Goal: Information Seeking & Learning: Learn about a topic

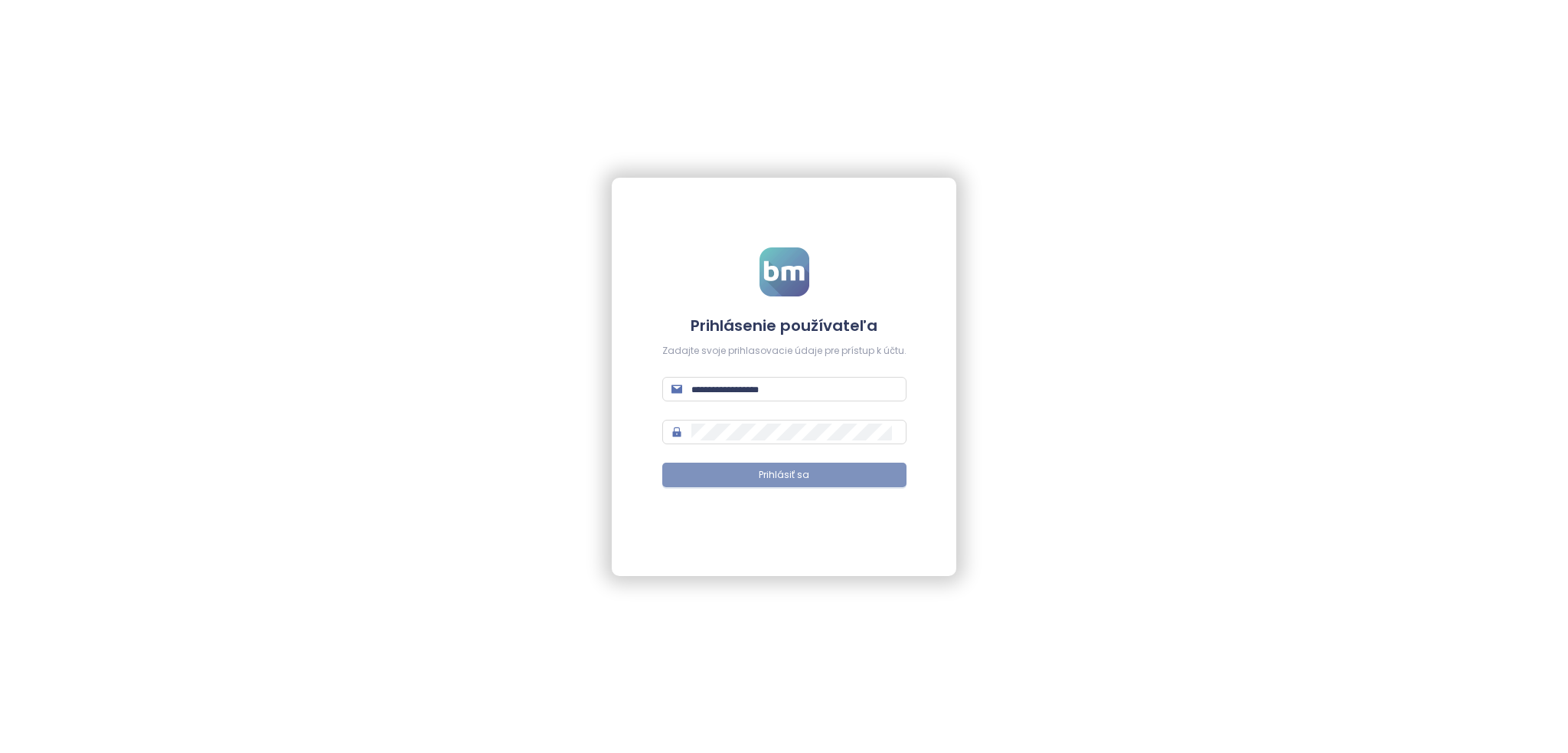
type input "**********"
click at [793, 465] on button "Prihlásiť sa" at bounding box center [784, 475] width 244 height 25
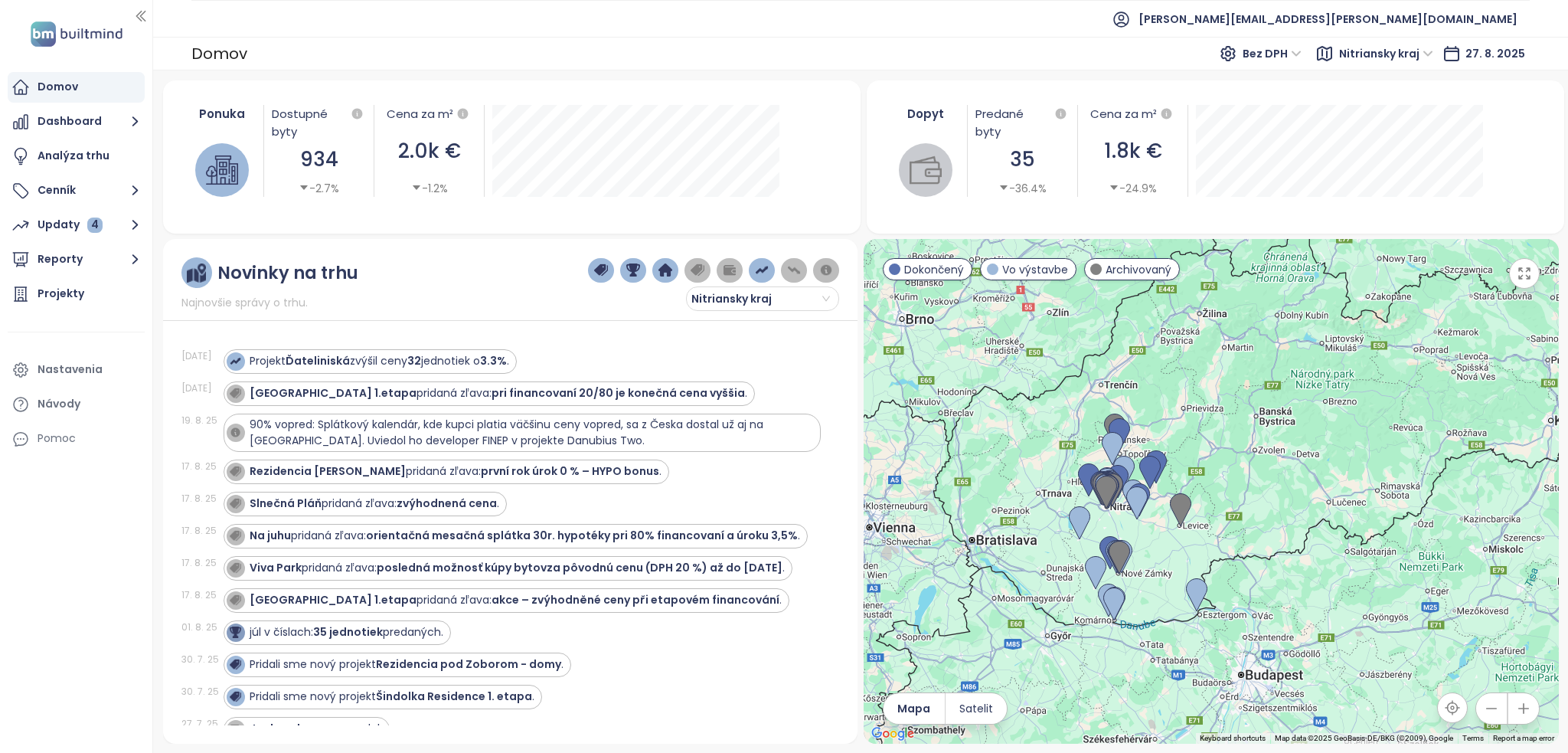
click at [1420, 56] on span "Nitriansky kraj" at bounding box center [1386, 54] width 94 height 23
click at [1409, 157] on div "[GEOGRAPHIC_DATA]" at bounding box center [1408, 158] width 112 height 17
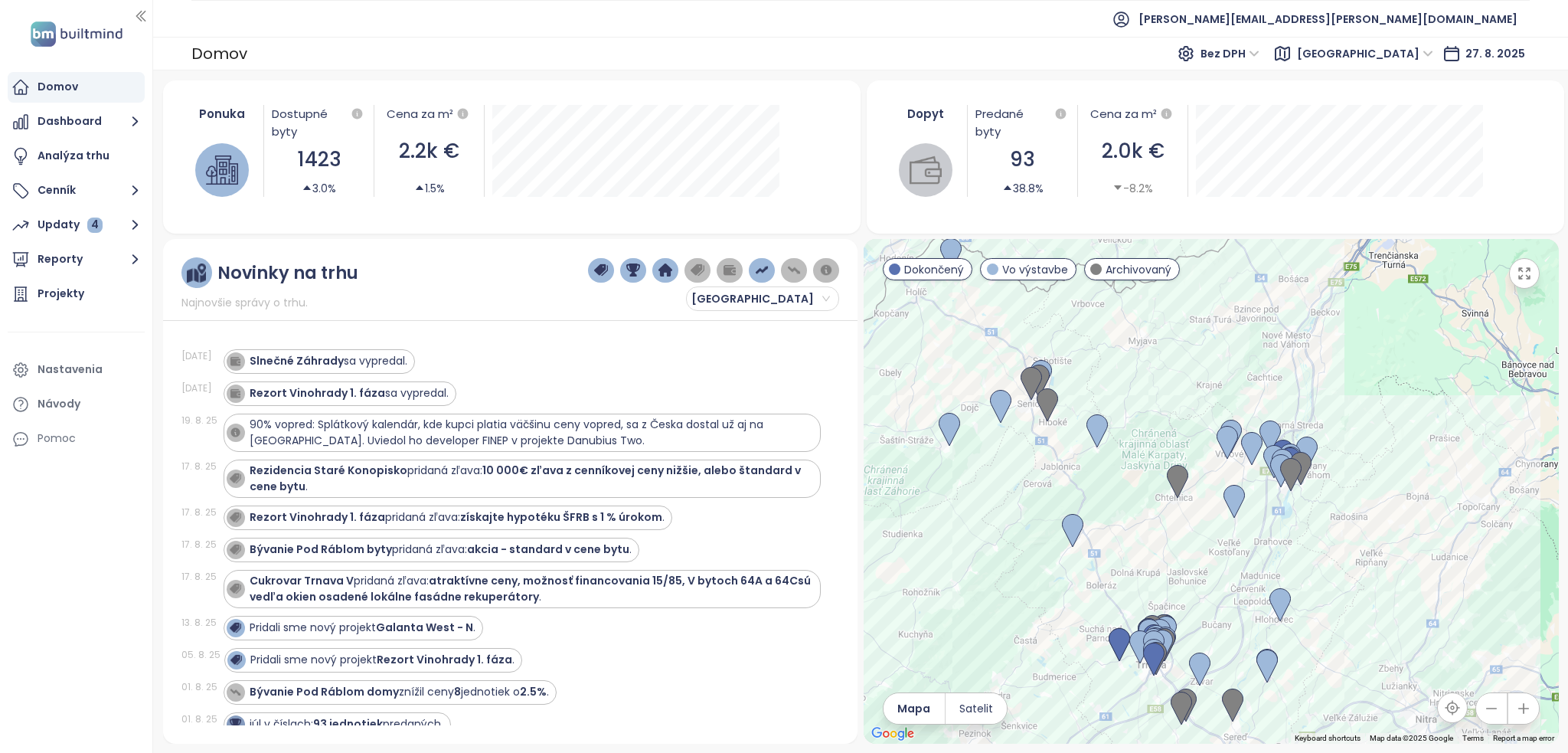
drag, startPoint x: 1231, startPoint y: 576, endPoint x: 1175, endPoint y: 548, distance: 62.6
click at [1175, 548] on div at bounding box center [1212, 491] width 696 height 505
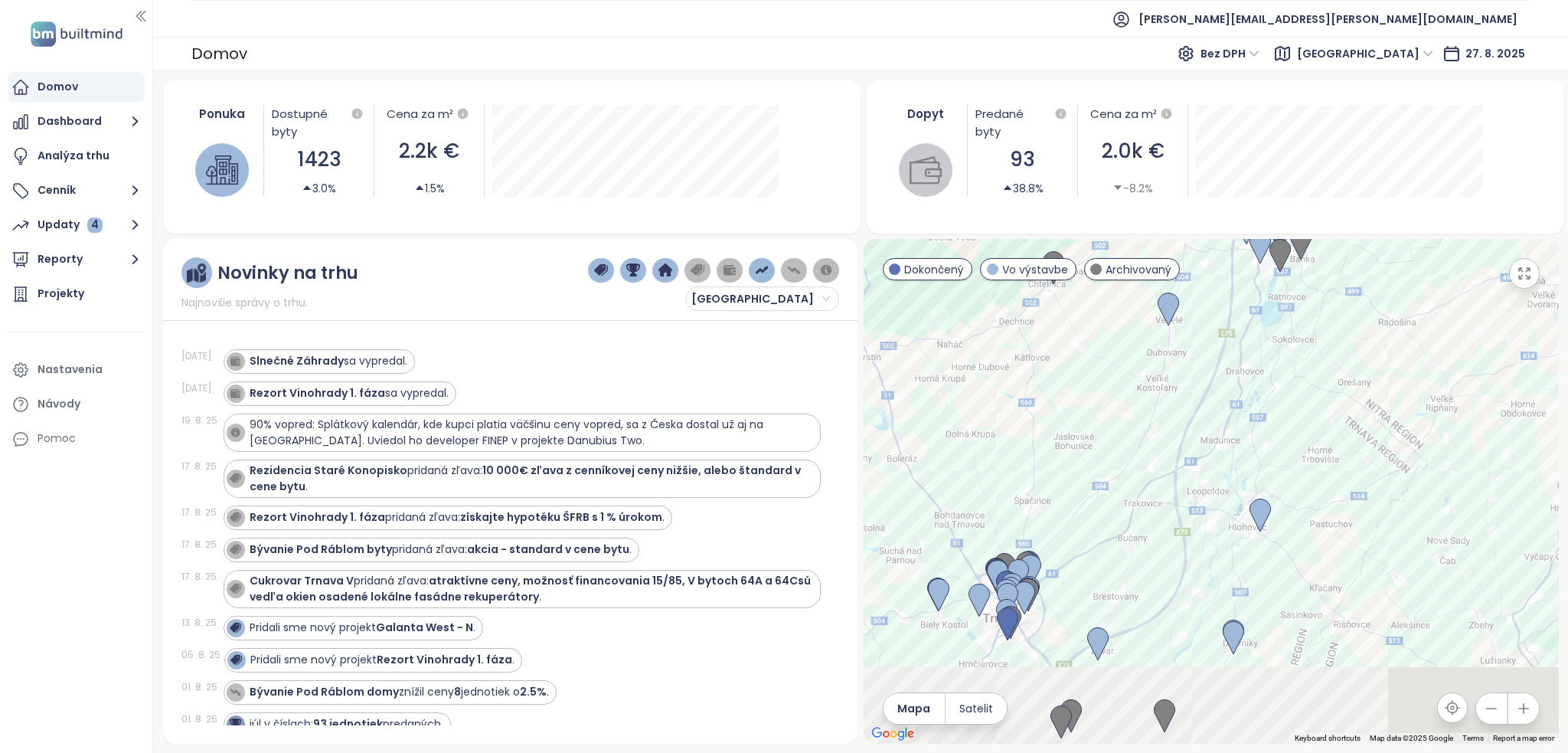
drag, startPoint x: 1223, startPoint y: 591, endPoint x: 1257, endPoint y: 372, distance: 221.6
click at [1257, 372] on div at bounding box center [1212, 491] width 696 height 505
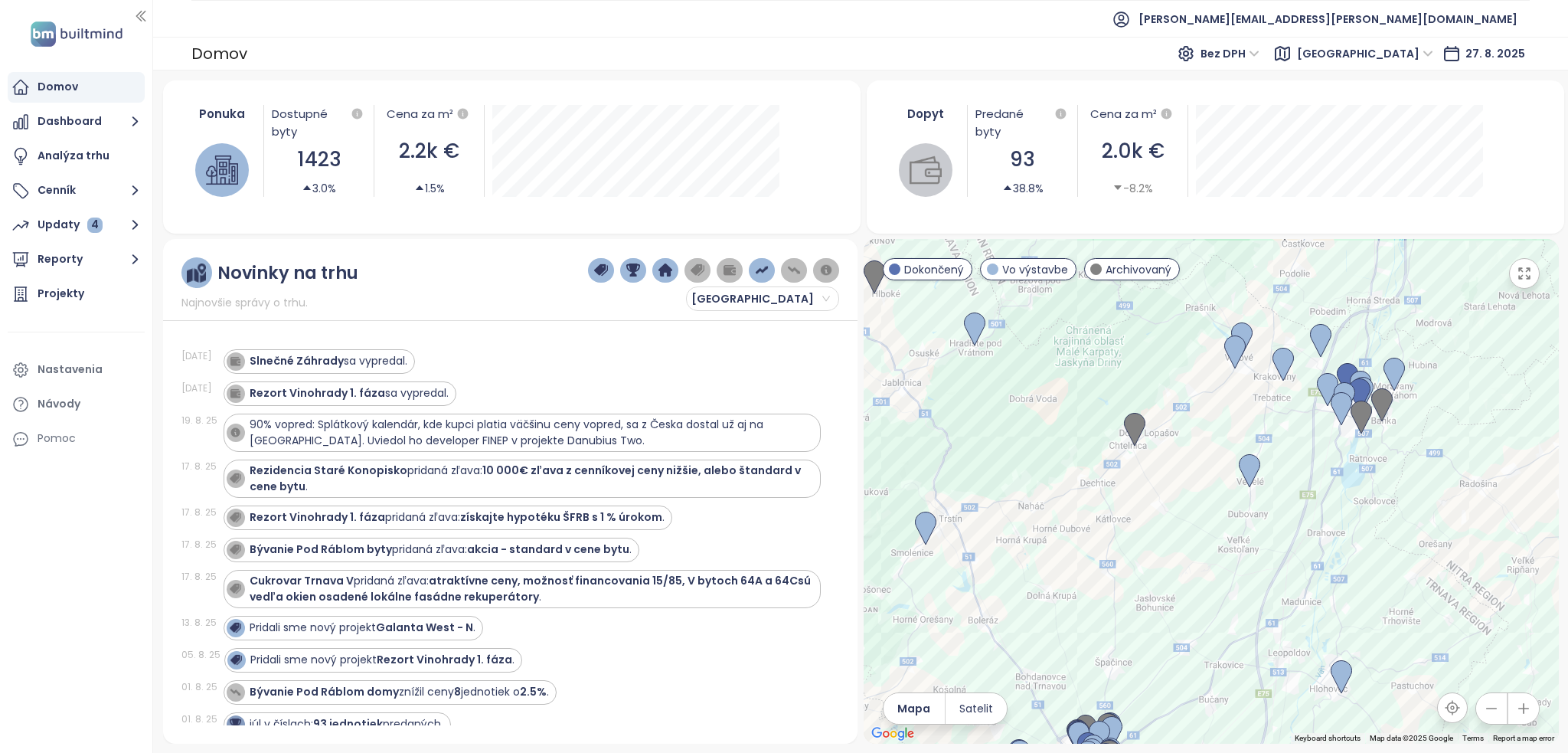
drag, startPoint x: 1133, startPoint y: 523, endPoint x: 1210, endPoint y: 648, distance: 146.8
click at [1214, 685] on div at bounding box center [1212, 491] width 696 height 505
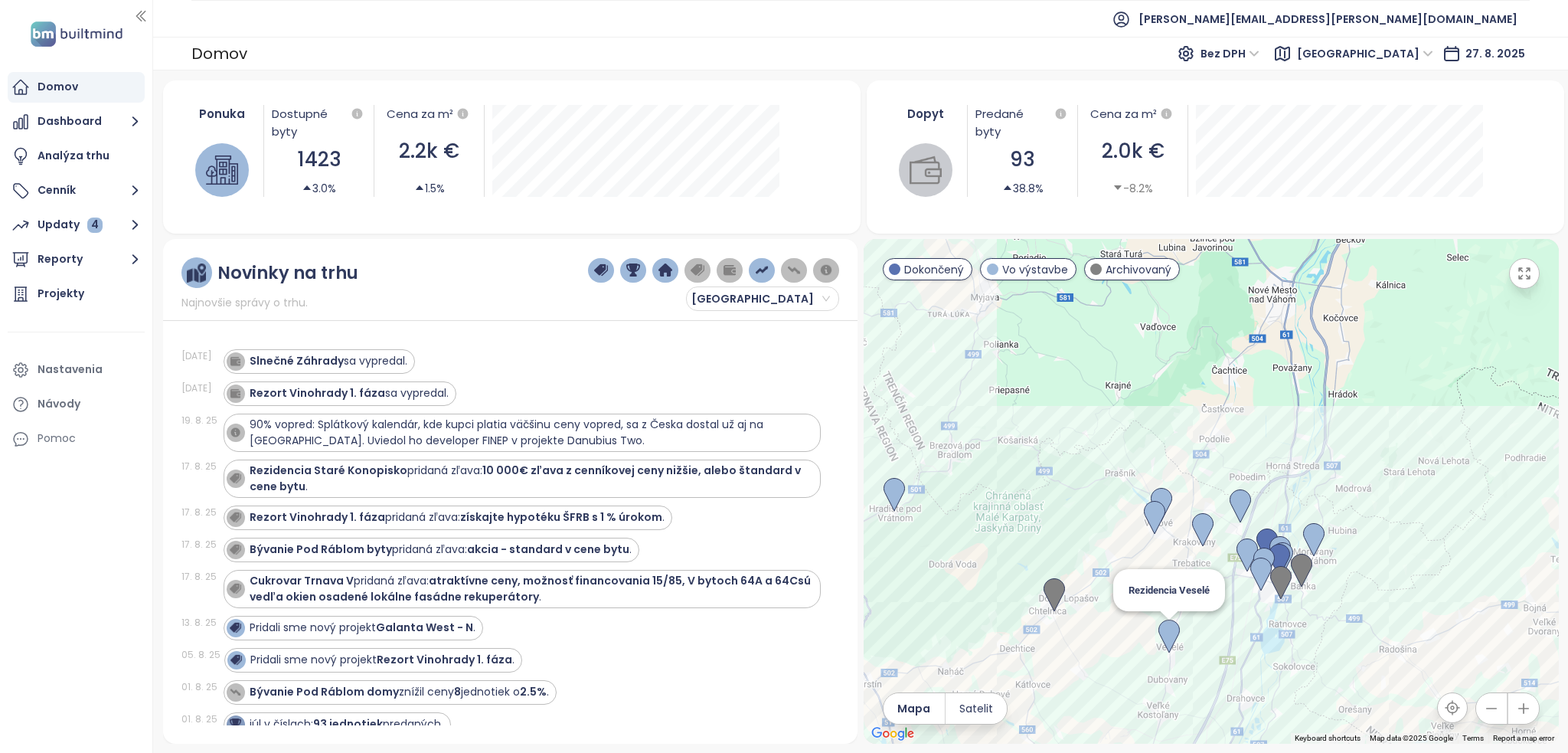
drag, startPoint x: 1213, startPoint y: 550, endPoint x: 1172, endPoint y: 639, distance: 98.0
click at [1172, 639] on img at bounding box center [1168, 636] width 21 height 34
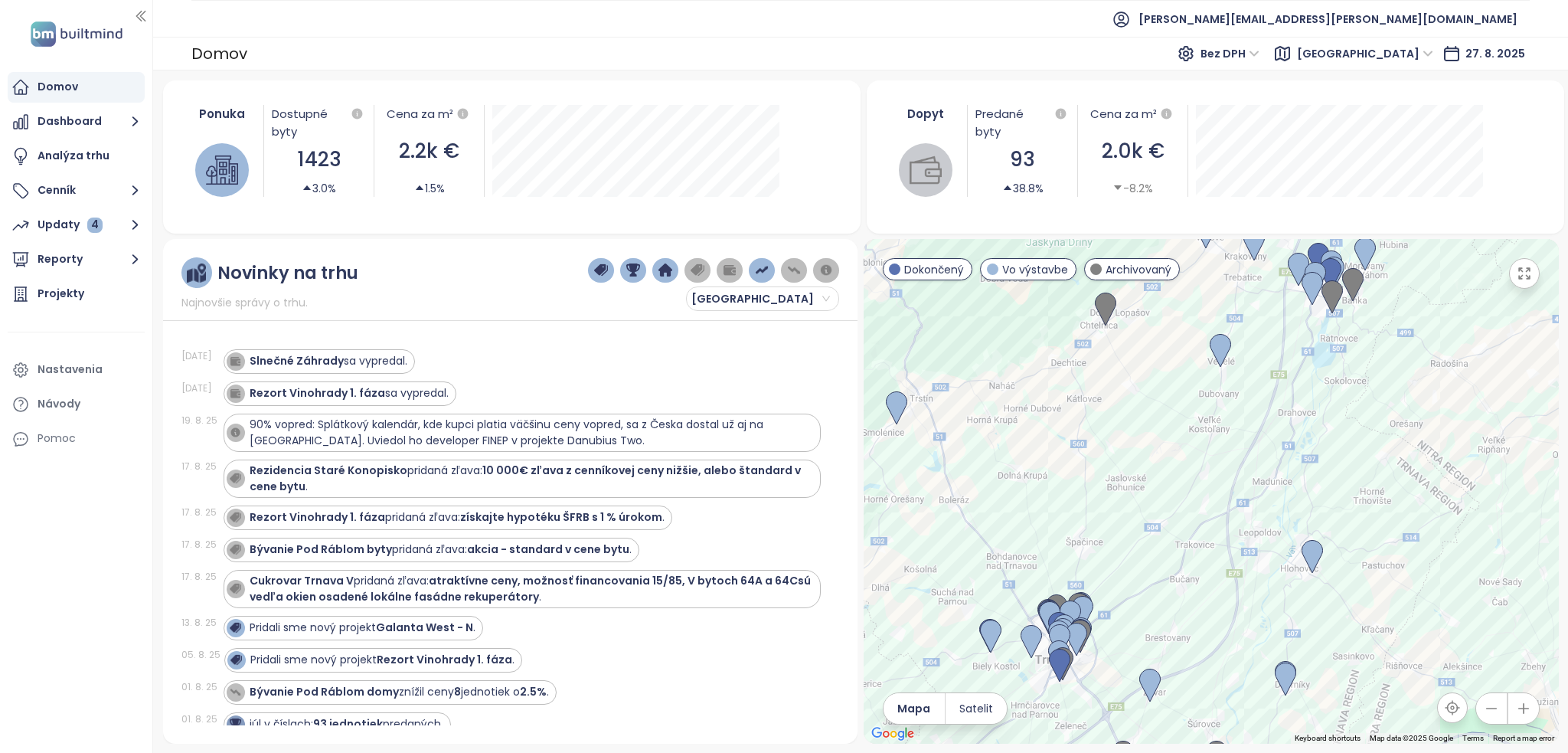
drag, startPoint x: 1173, startPoint y: 716, endPoint x: 1228, endPoint y: 401, distance: 319.8
click at [1228, 401] on div at bounding box center [1212, 491] width 696 height 505
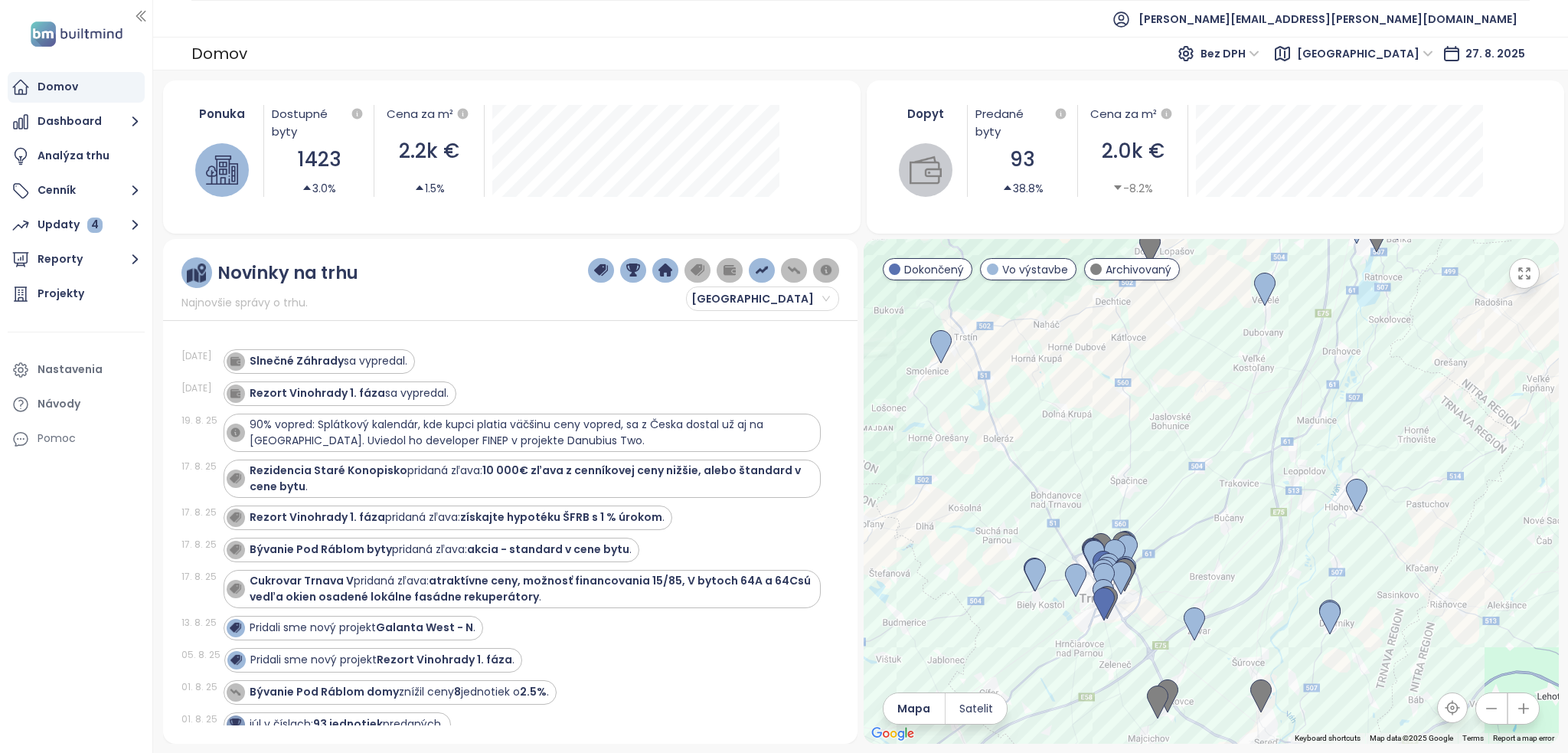
drag, startPoint x: 1153, startPoint y: 541, endPoint x: 1196, endPoint y: 481, distance: 73.8
click at [1201, 483] on div at bounding box center [1212, 491] width 696 height 505
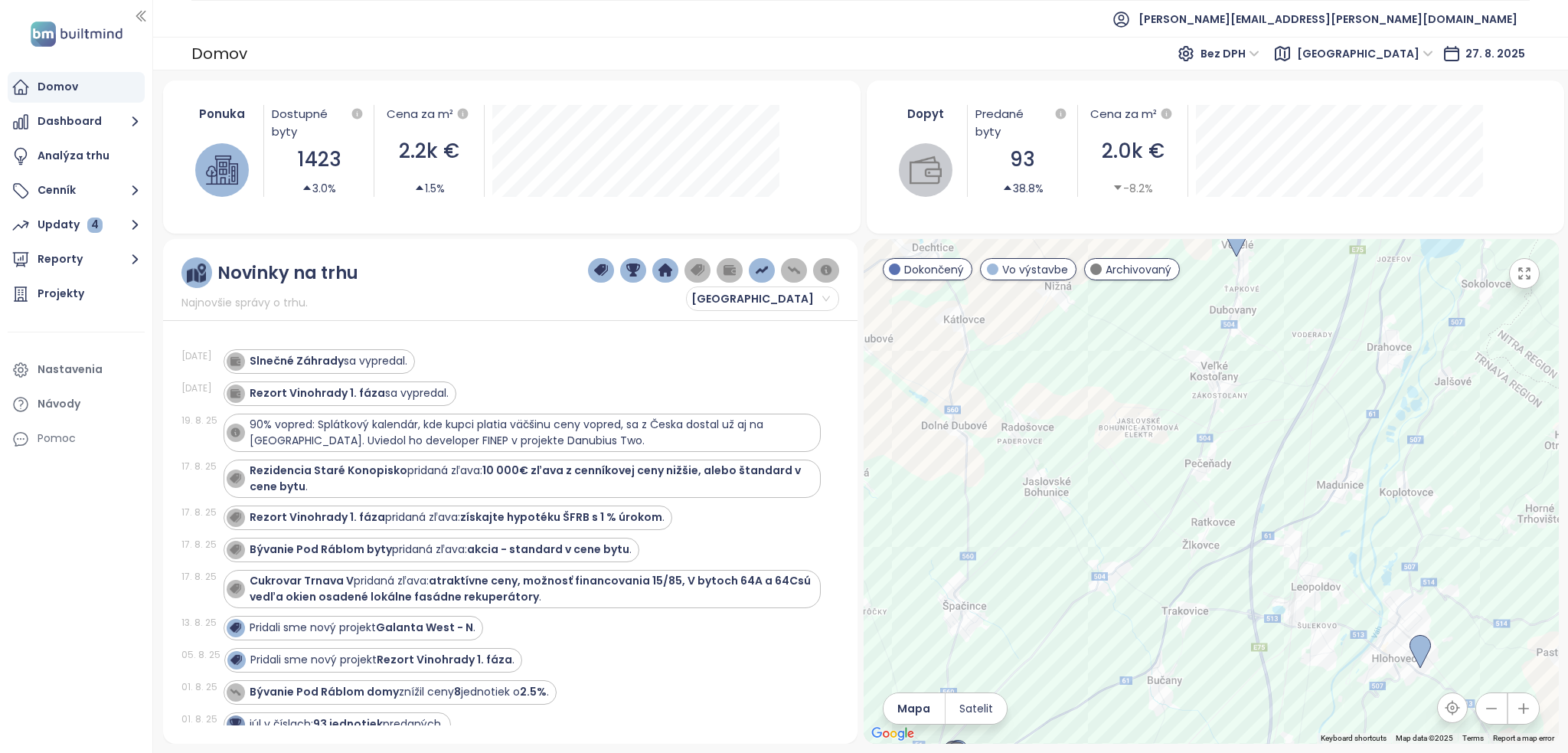
drag, startPoint x: 1178, startPoint y: 501, endPoint x: 1085, endPoint y: 619, distance: 150.2
click at [1085, 619] on div at bounding box center [1212, 491] width 696 height 505
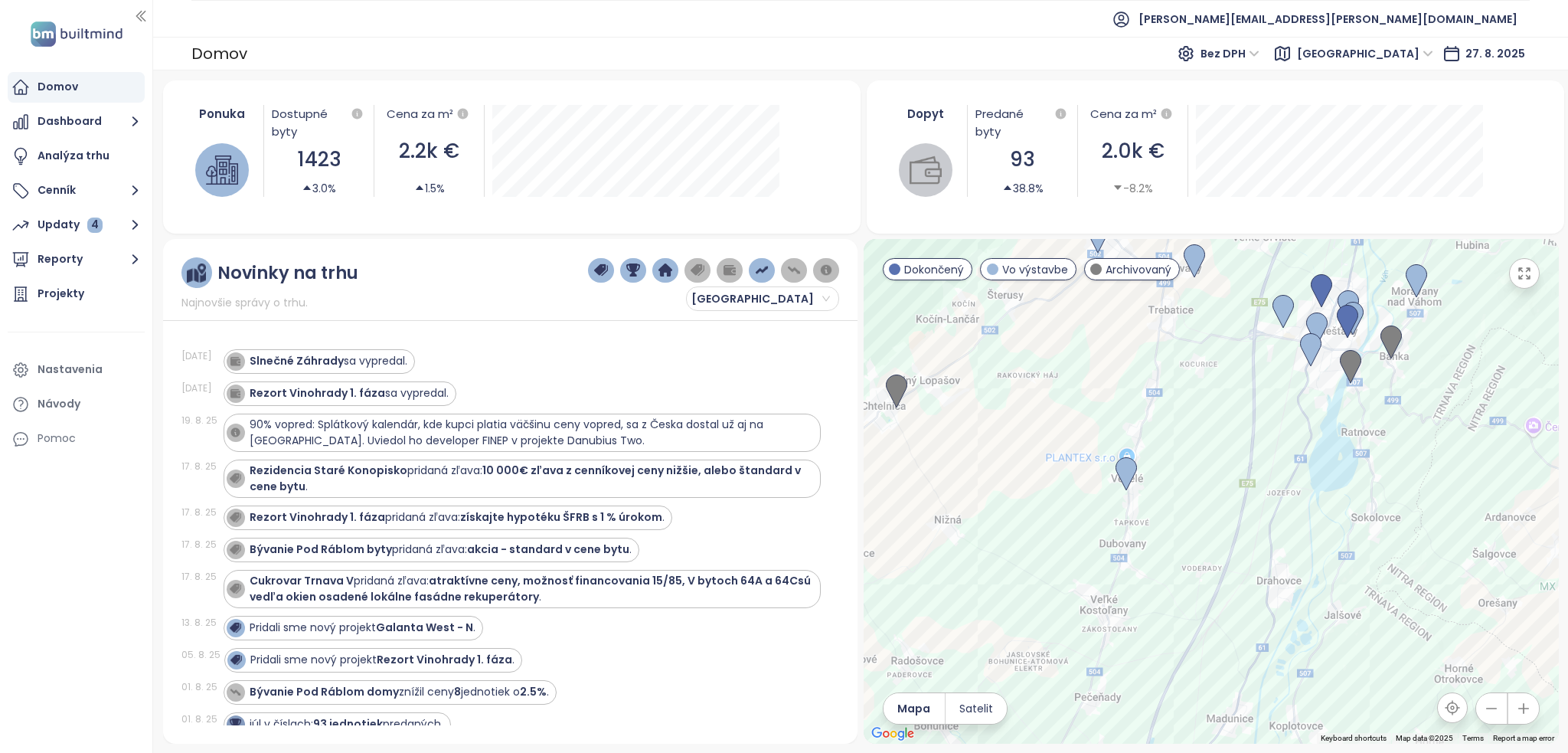
drag, startPoint x: 1204, startPoint y: 531, endPoint x: 1173, endPoint y: 605, distance: 80.2
click at [1173, 605] on div at bounding box center [1212, 491] width 696 height 505
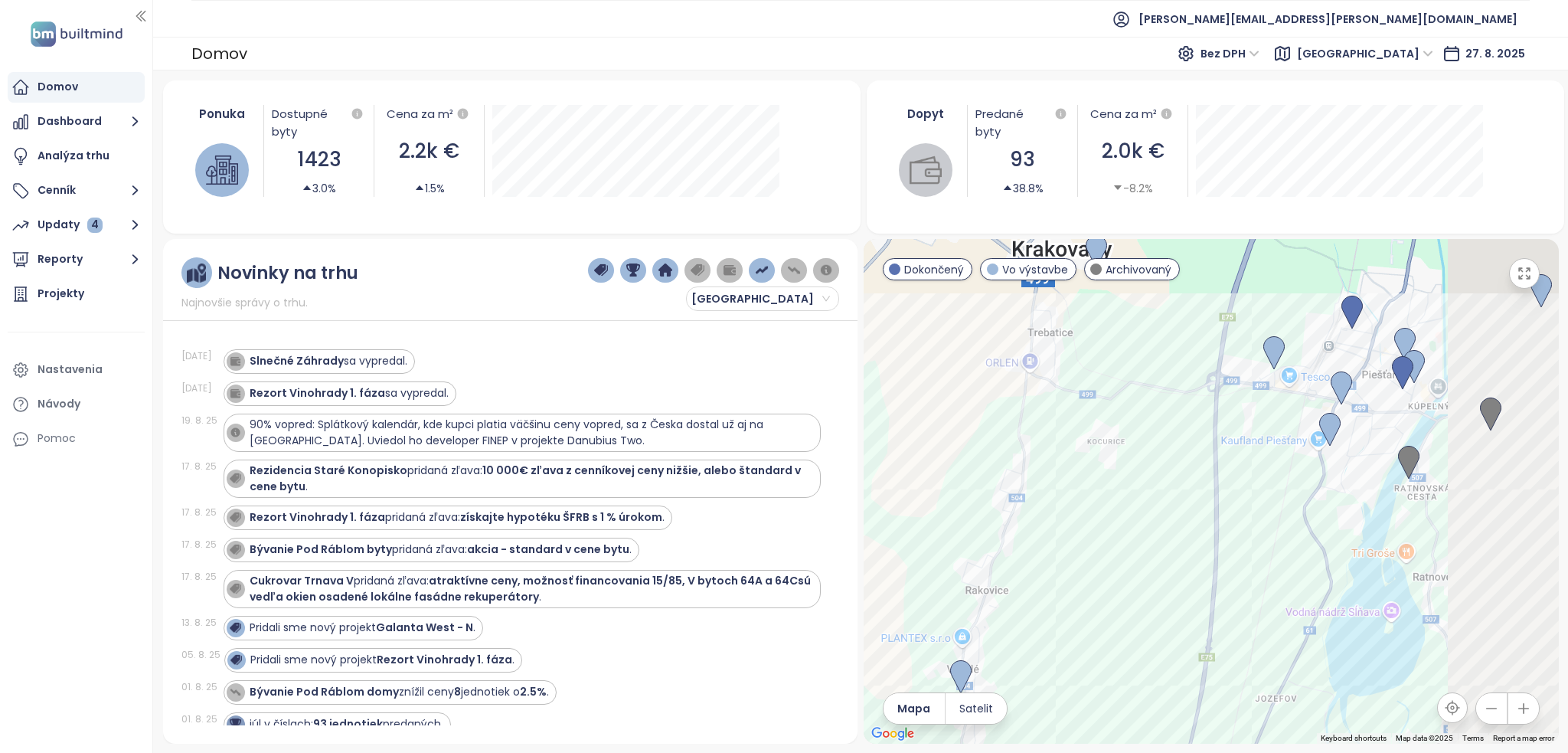
drag, startPoint x: 1260, startPoint y: 407, endPoint x: 1119, endPoint y: 666, distance: 294.9
click at [1119, 666] on div at bounding box center [1212, 491] width 696 height 505
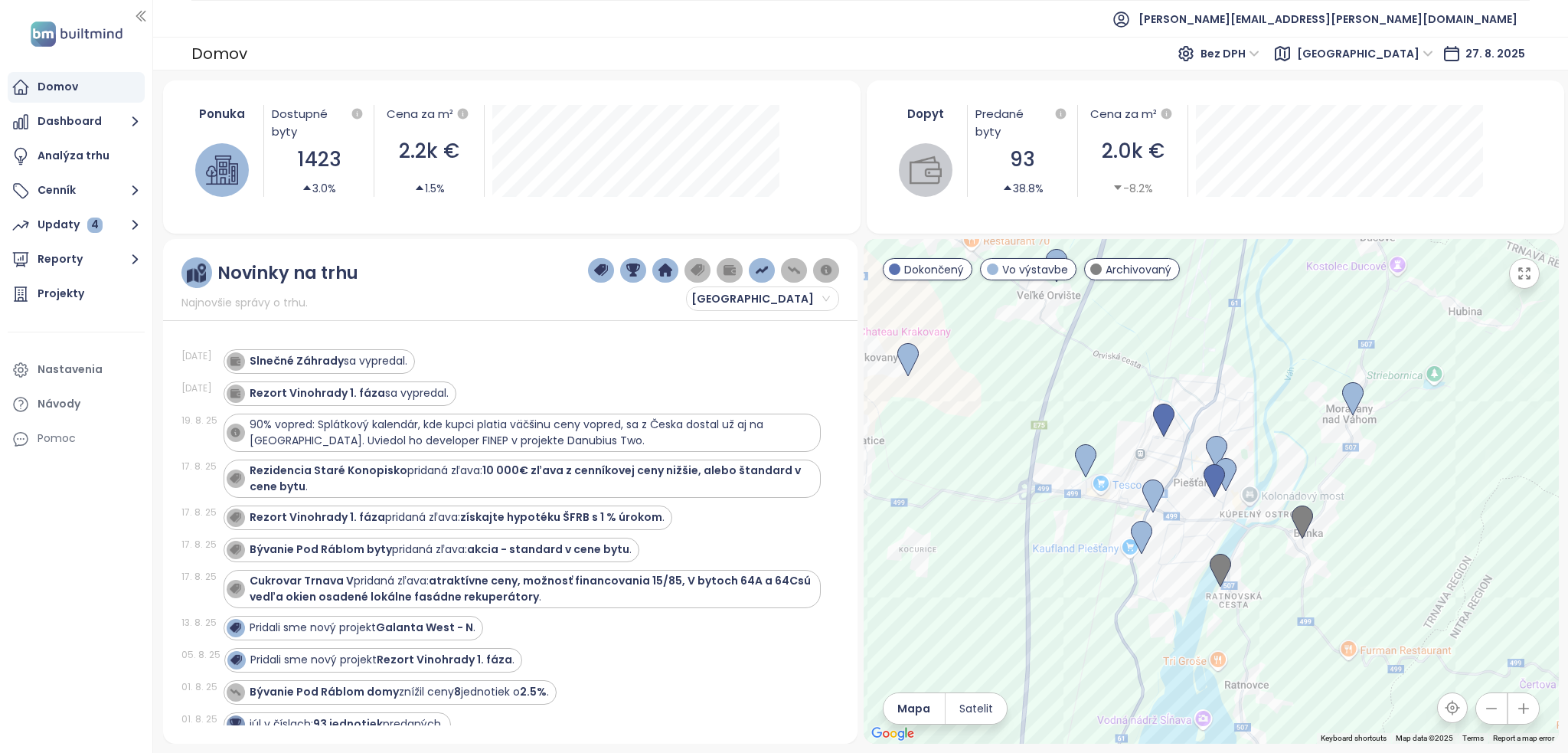
drag, startPoint x: 1279, startPoint y: 512, endPoint x: 1132, endPoint y: 573, distance: 159.2
click at [1132, 573] on div at bounding box center [1212, 491] width 696 height 505
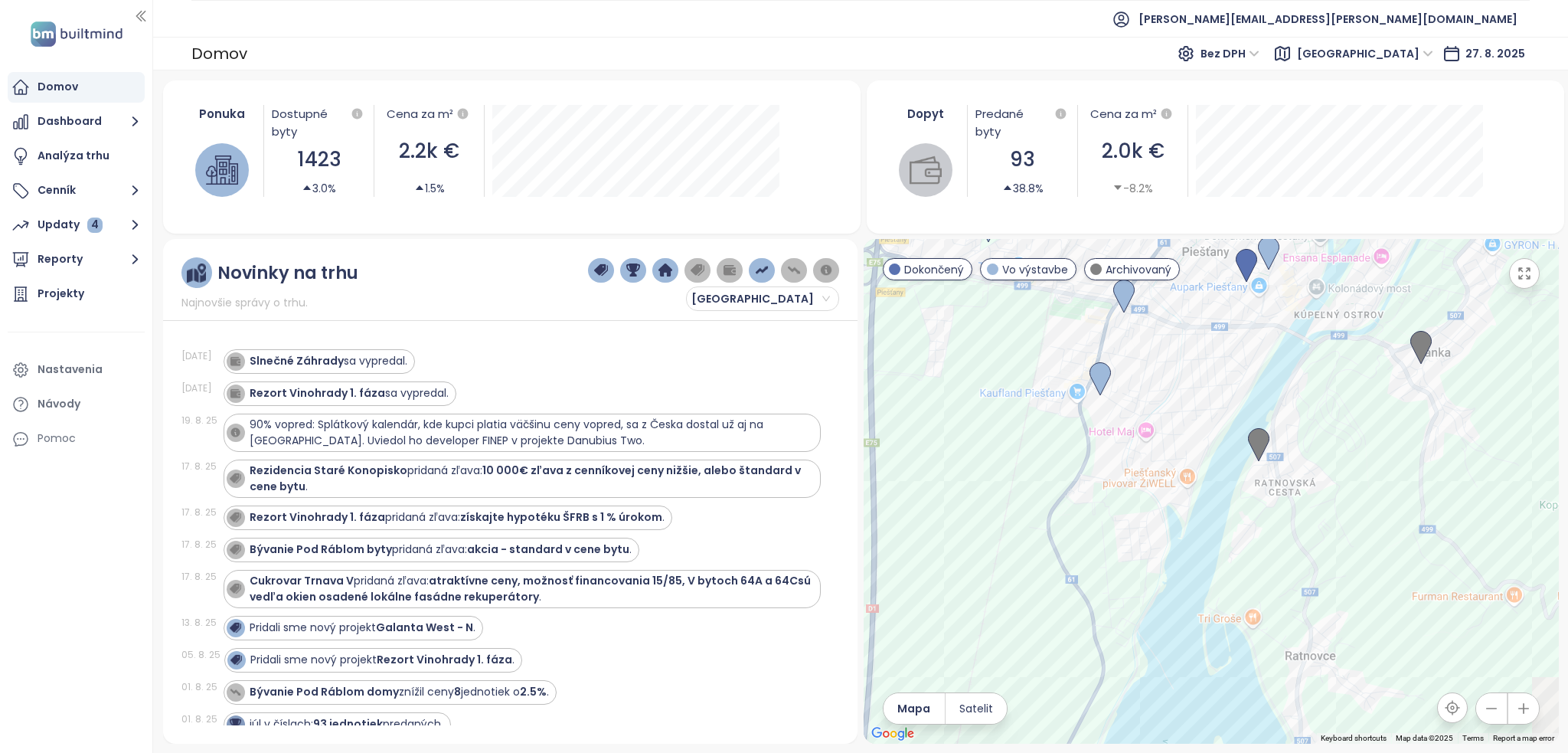
drag, startPoint x: 1180, startPoint y: 606, endPoint x: 1181, endPoint y: 488, distance: 118.0
click at [1184, 428] on div at bounding box center [1212, 491] width 696 height 505
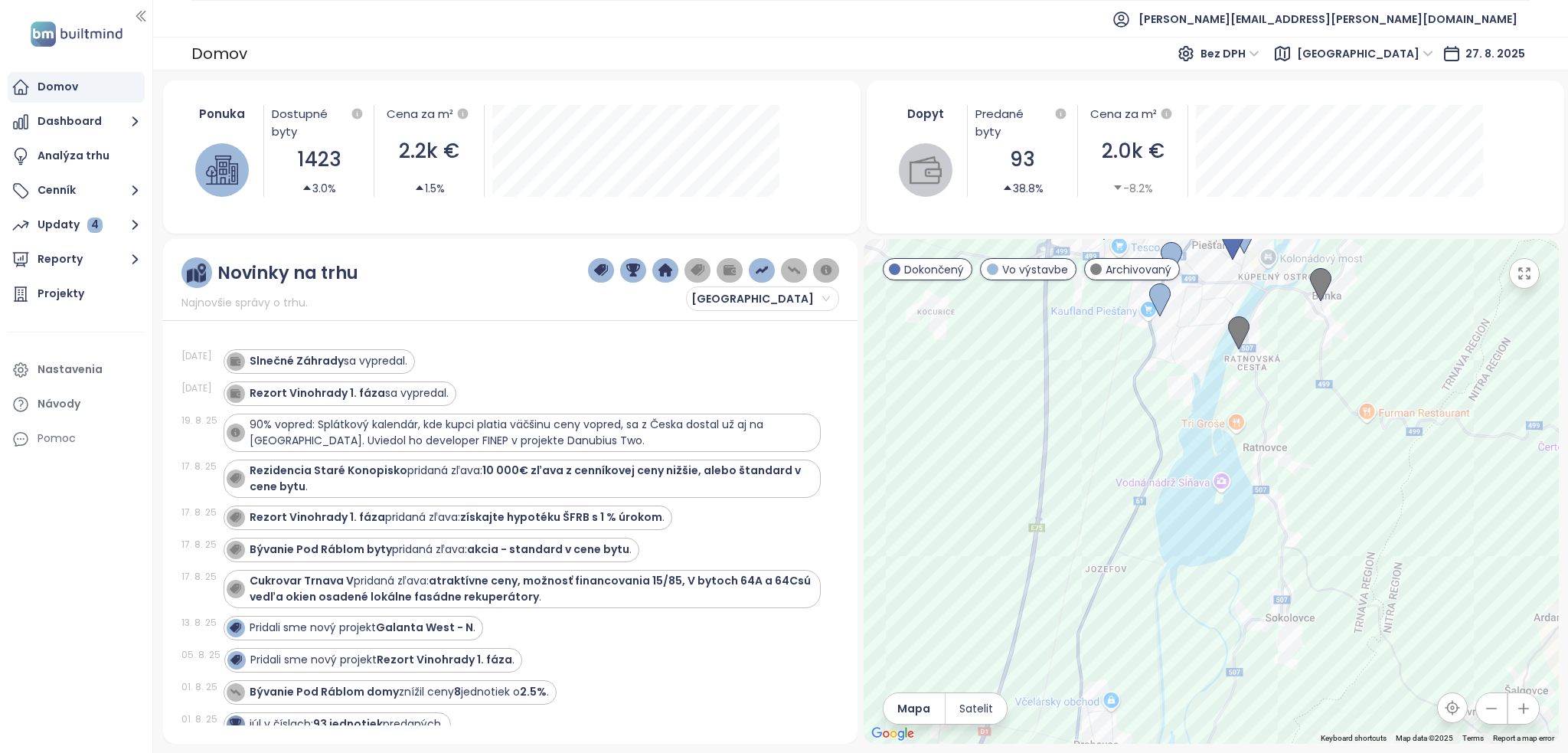
drag, startPoint x: 1195, startPoint y: 537, endPoint x: 1206, endPoint y: 481, distance: 57.1
click at [1206, 481] on div at bounding box center [1212, 491] width 696 height 505
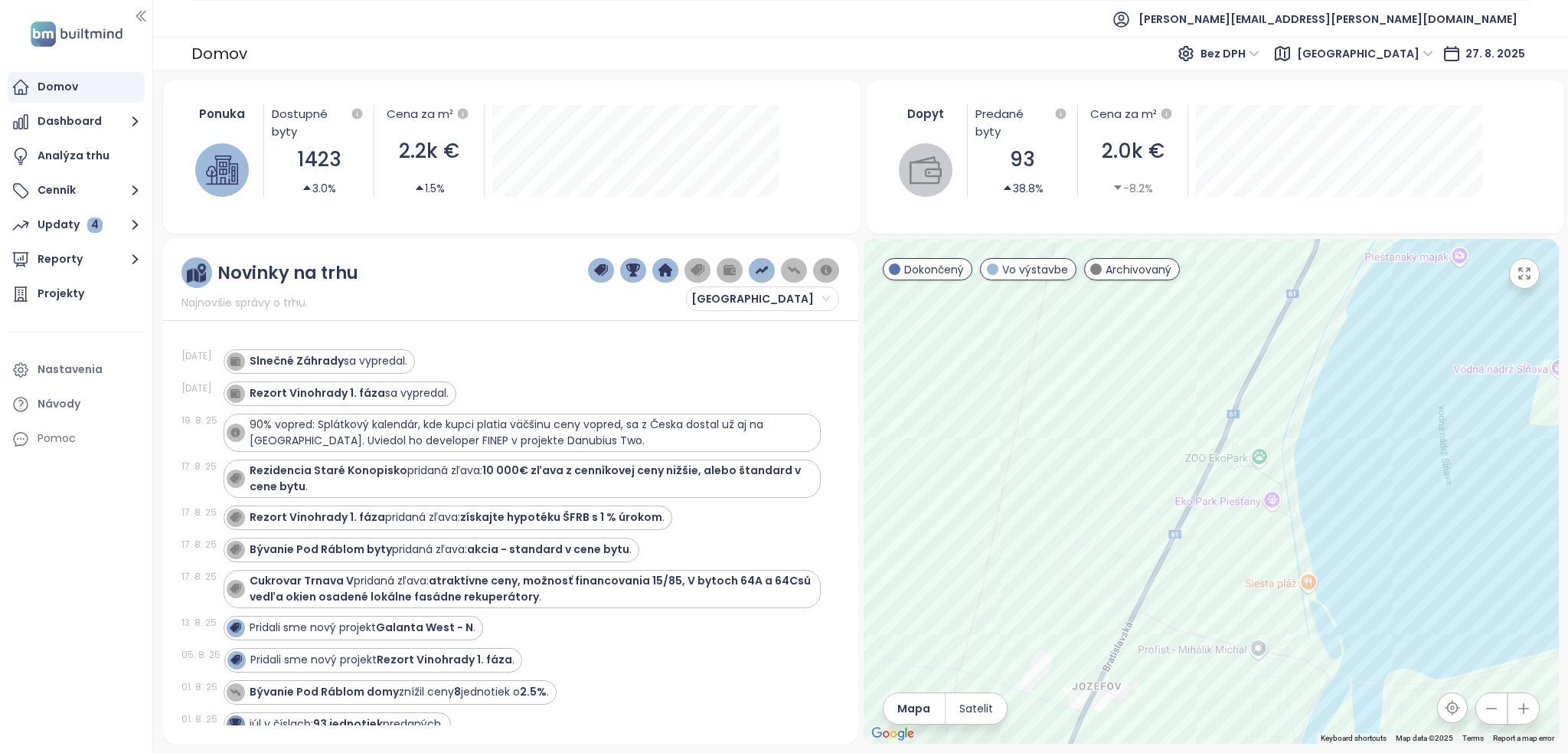
drag, startPoint x: 1132, startPoint y: 539, endPoint x: 1196, endPoint y: 579, distance: 75.5
click at [1196, 579] on div at bounding box center [1212, 491] width 696 height 505
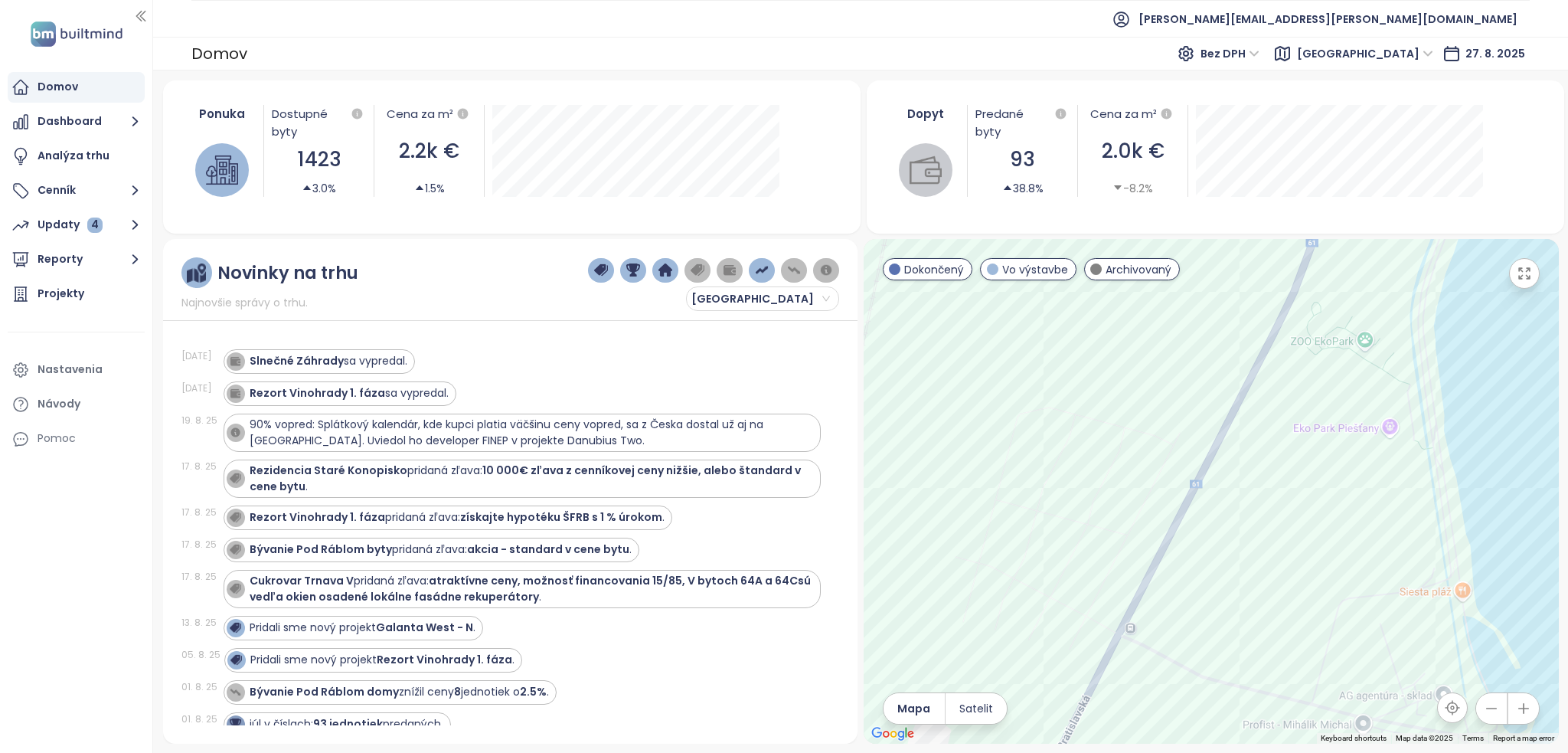
click at [1065, 513] on div at bounding box center [1212, 491] width 696 height 505
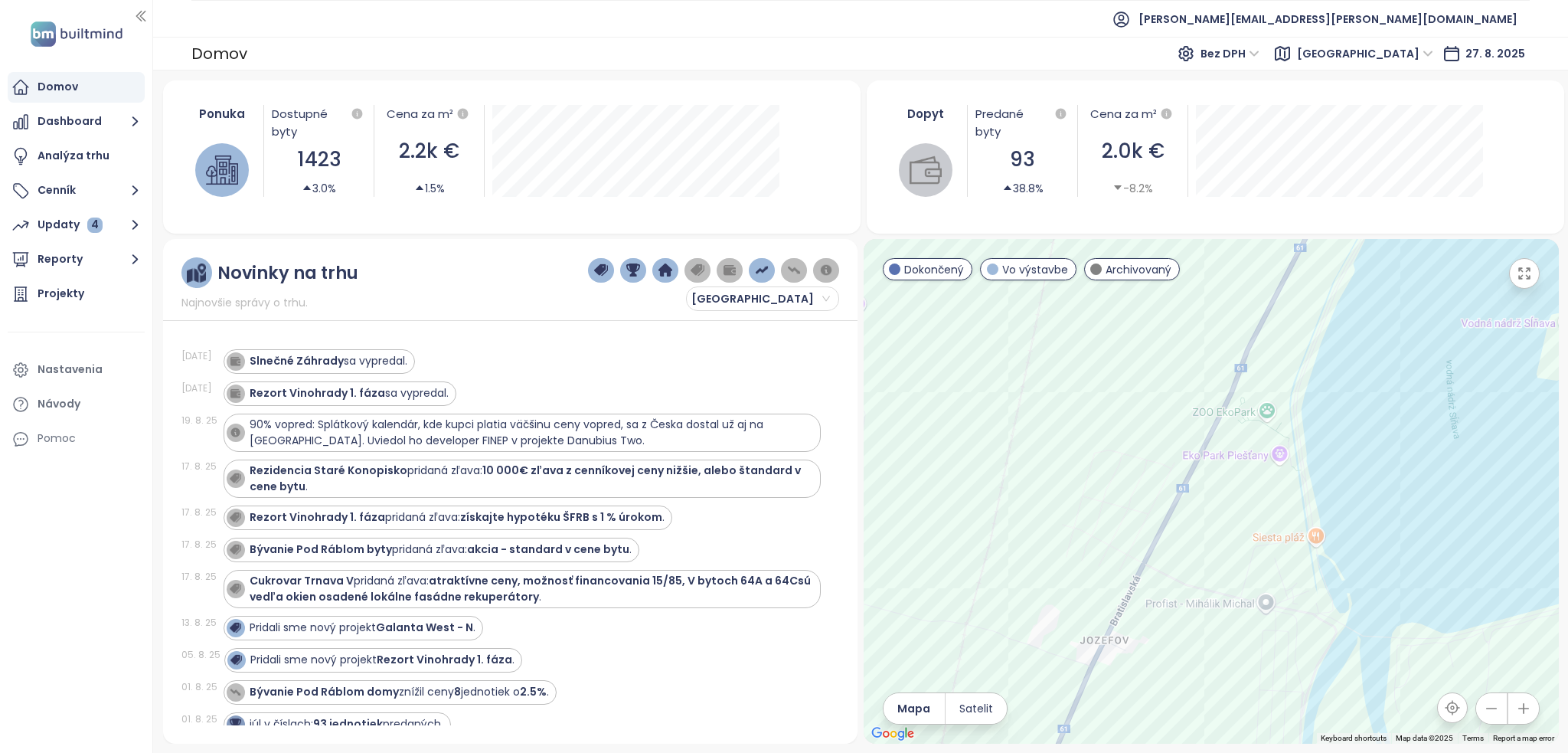
drag, startPoint x: 1223, startPoint y: 538, endPoint x: 1208, endPoint y: 537, distance: 15.0
click at [1208, 537] on div at bounding box center [1212, 491] width 696 height 505
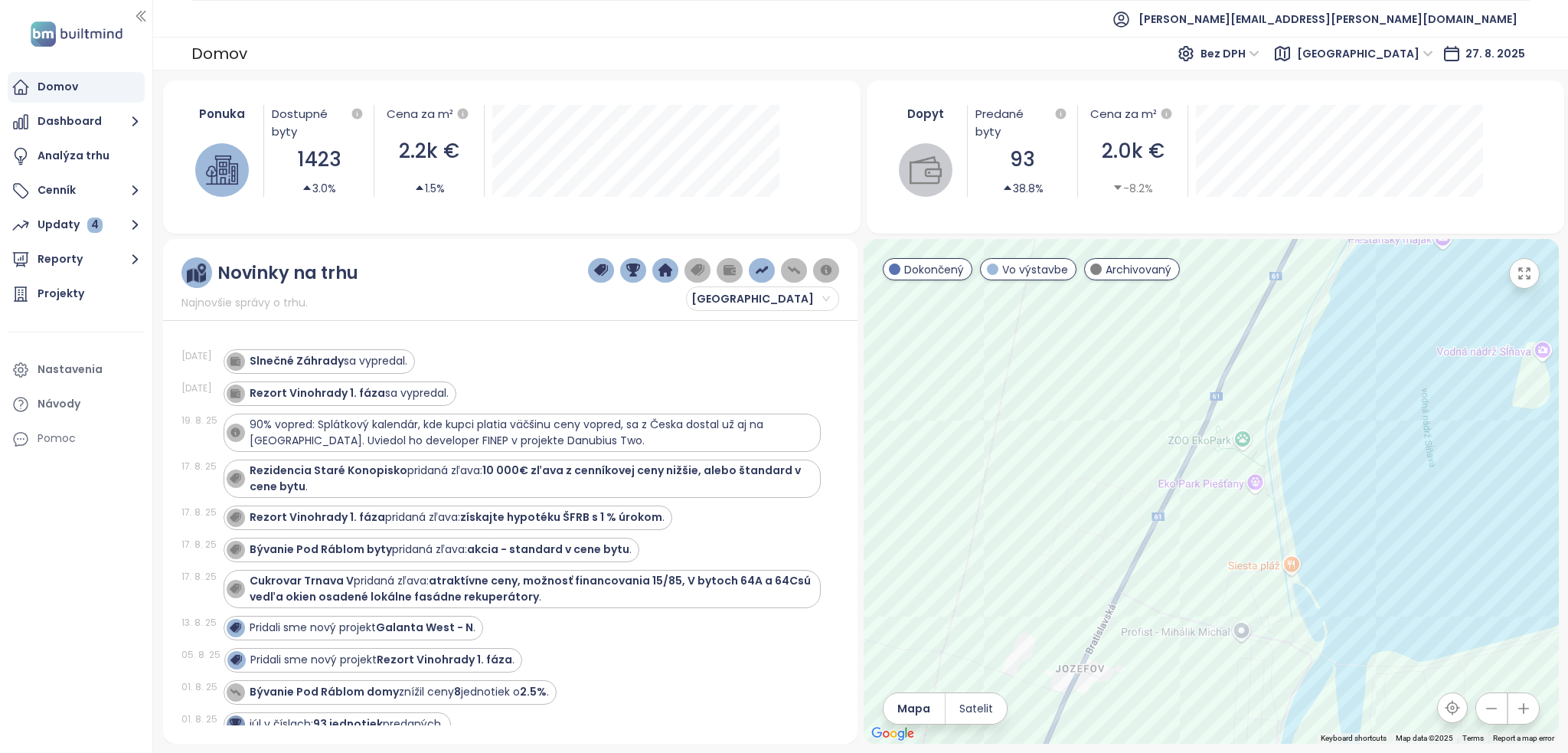
drag, startPoint x: 1208, startPoint y: 537, endPoint x: 1204, endPoint y: 550, distance: 13.6
click at [1168, 601] on div at bounding box center [1212, 491] width 696 height 505
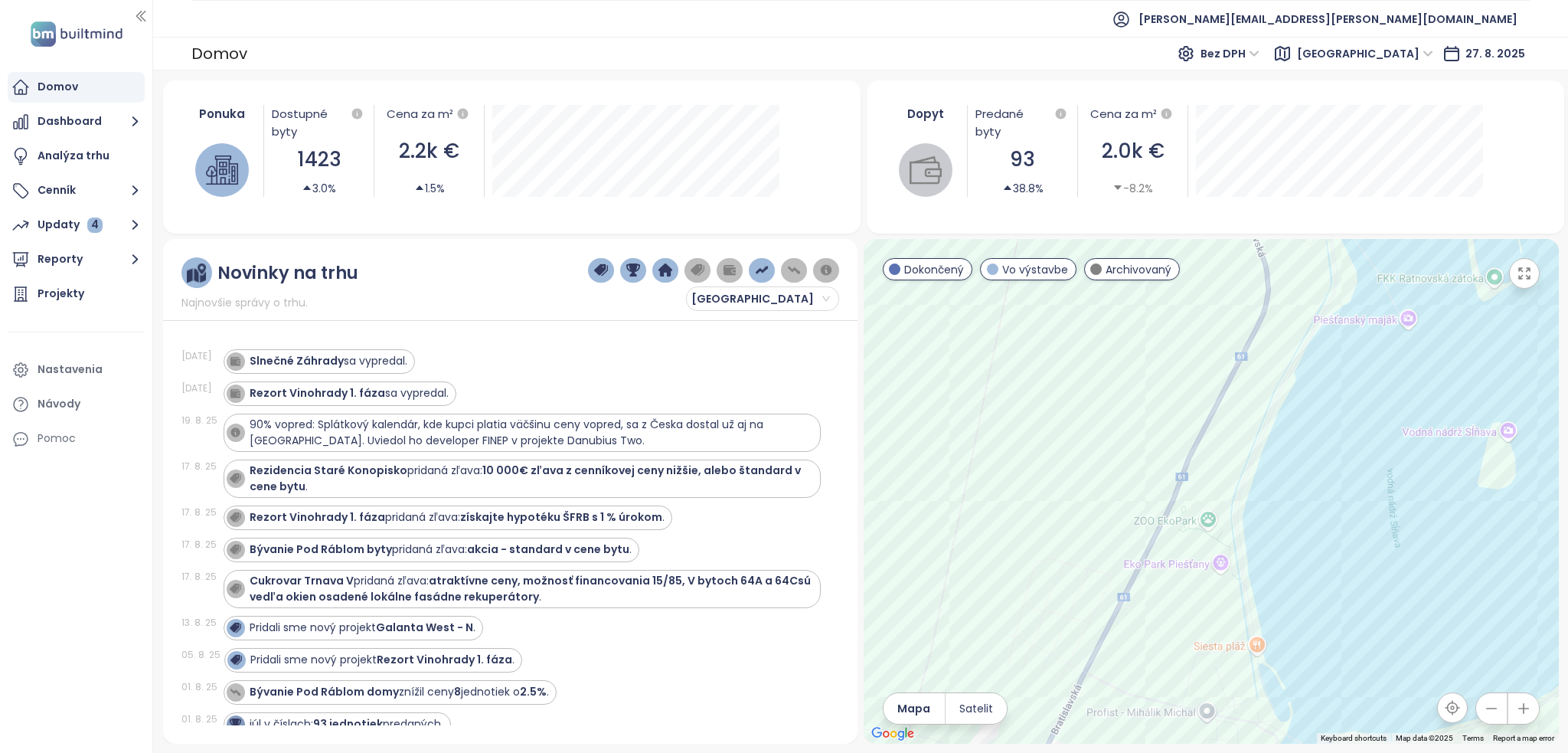
drag, startPoint x: 1182, startPoint y: 485, endPoint x: 1142, endPoint y: 563, distance: 87.7
click at [1142, 563] on div at bounding box center [1212, 491] width 696 height 505
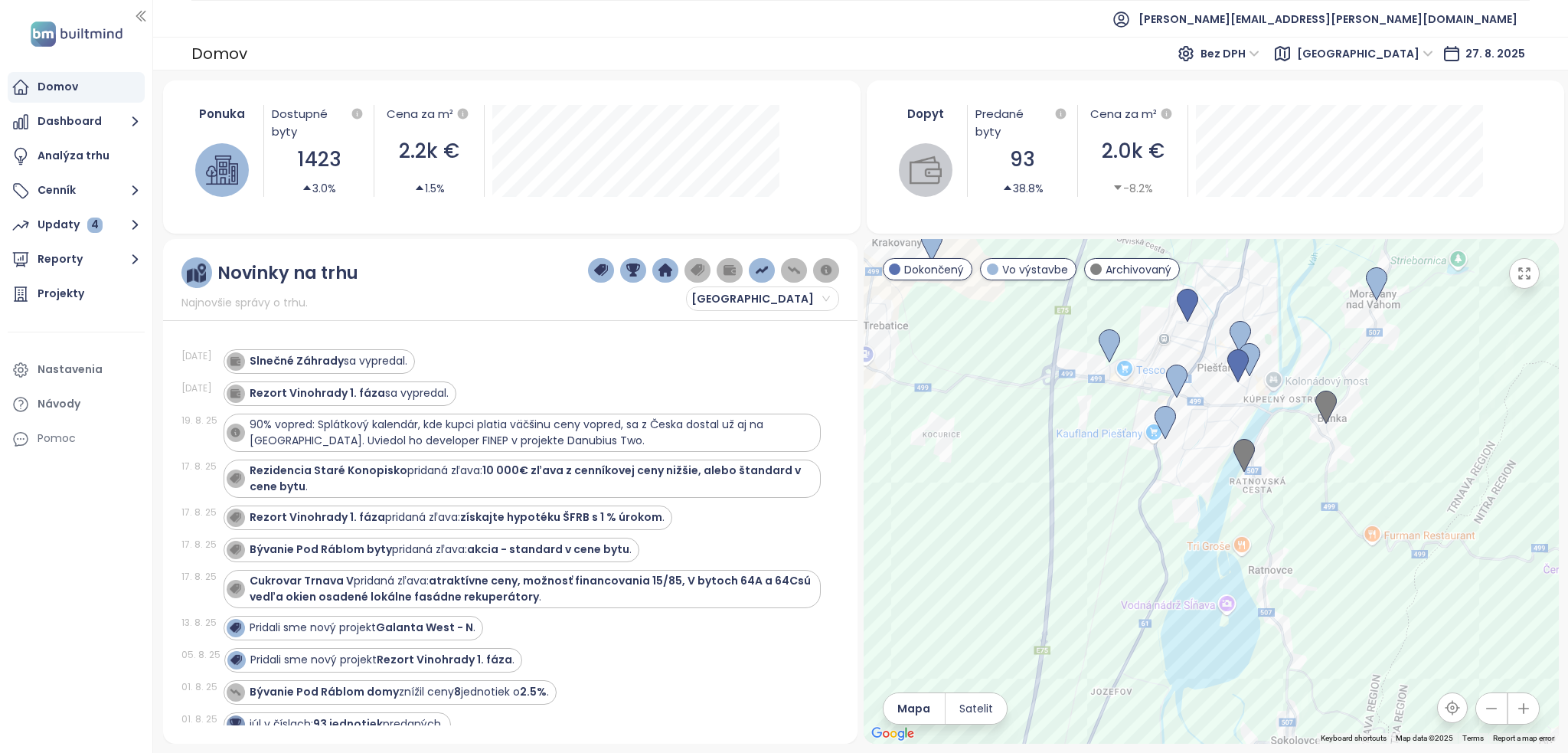
drag, startPoint x: 1162, startPoint y: 458, endPoint x: 1154, endPoint y: 561, distance: 103.3
click at [1154, 561] on div at bounding box center [1212, 491] width 696 height 505
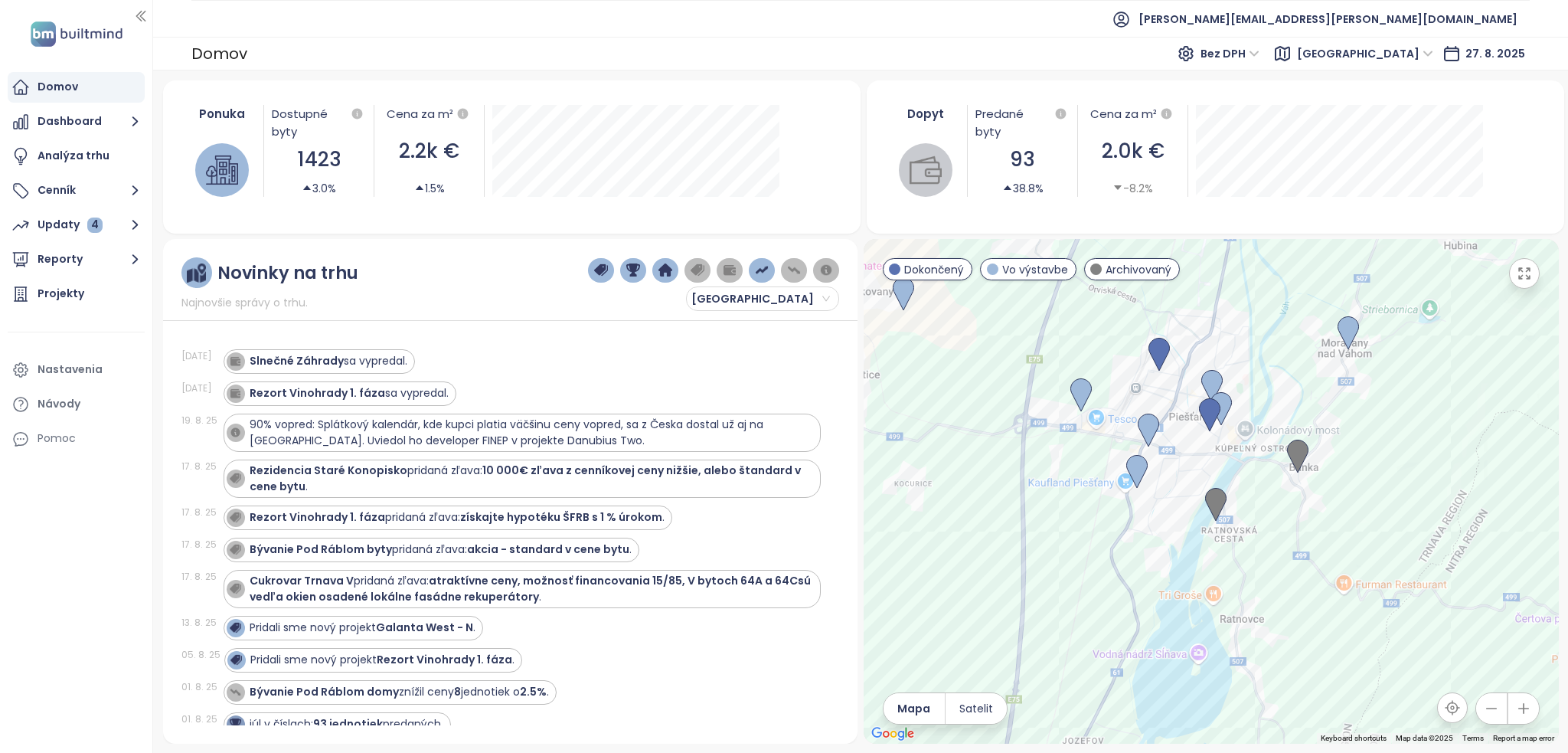
drag, startPoint x: 1217, startPoint y: 465, endPoint x: 1179, endPoint y: 522, distance: 68.5
click at [1184, 528] on div at bounding box center [1212, 491] width 696 height 505
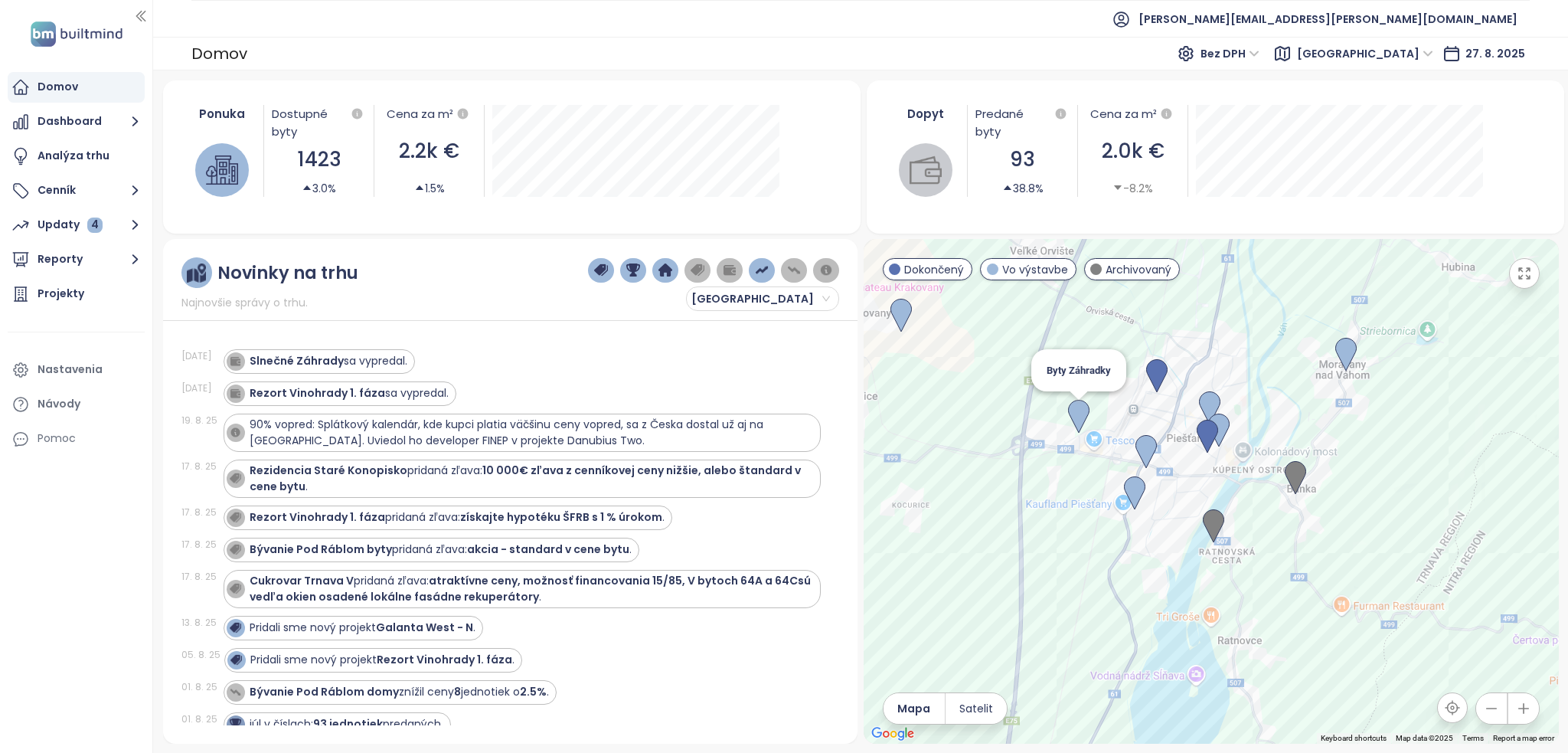
click at [1077, 411] on img at bounding box center [1078, 417] width 21 height 34
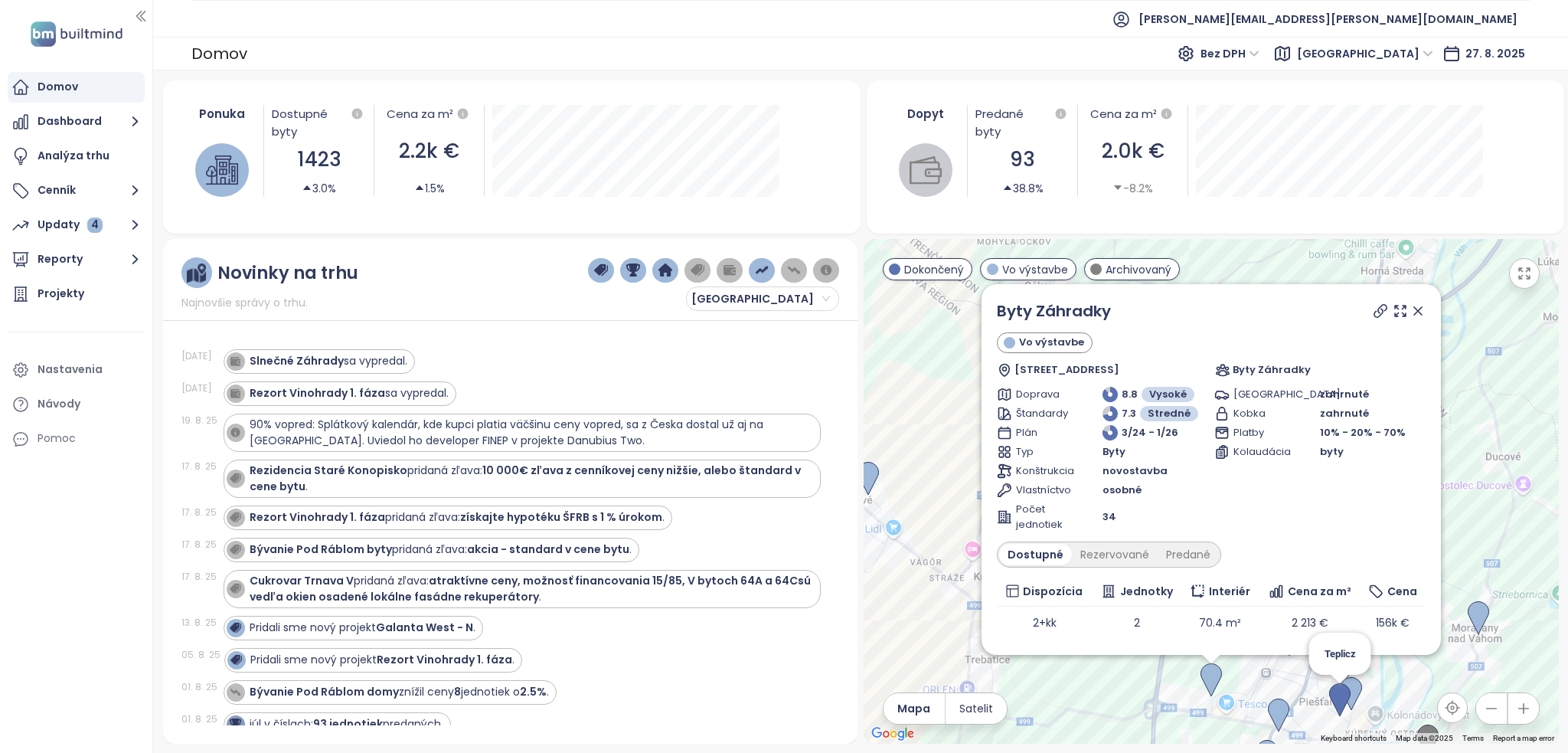
click at [1336, 705] on div "Byty Záhradky Vo výstavbe [GEOGRAPHIC_DATA] 2557/113, 921 01 [GEOGRAPHIC_DATA],…" at bounding box center [1212, 491] width 696 height 505
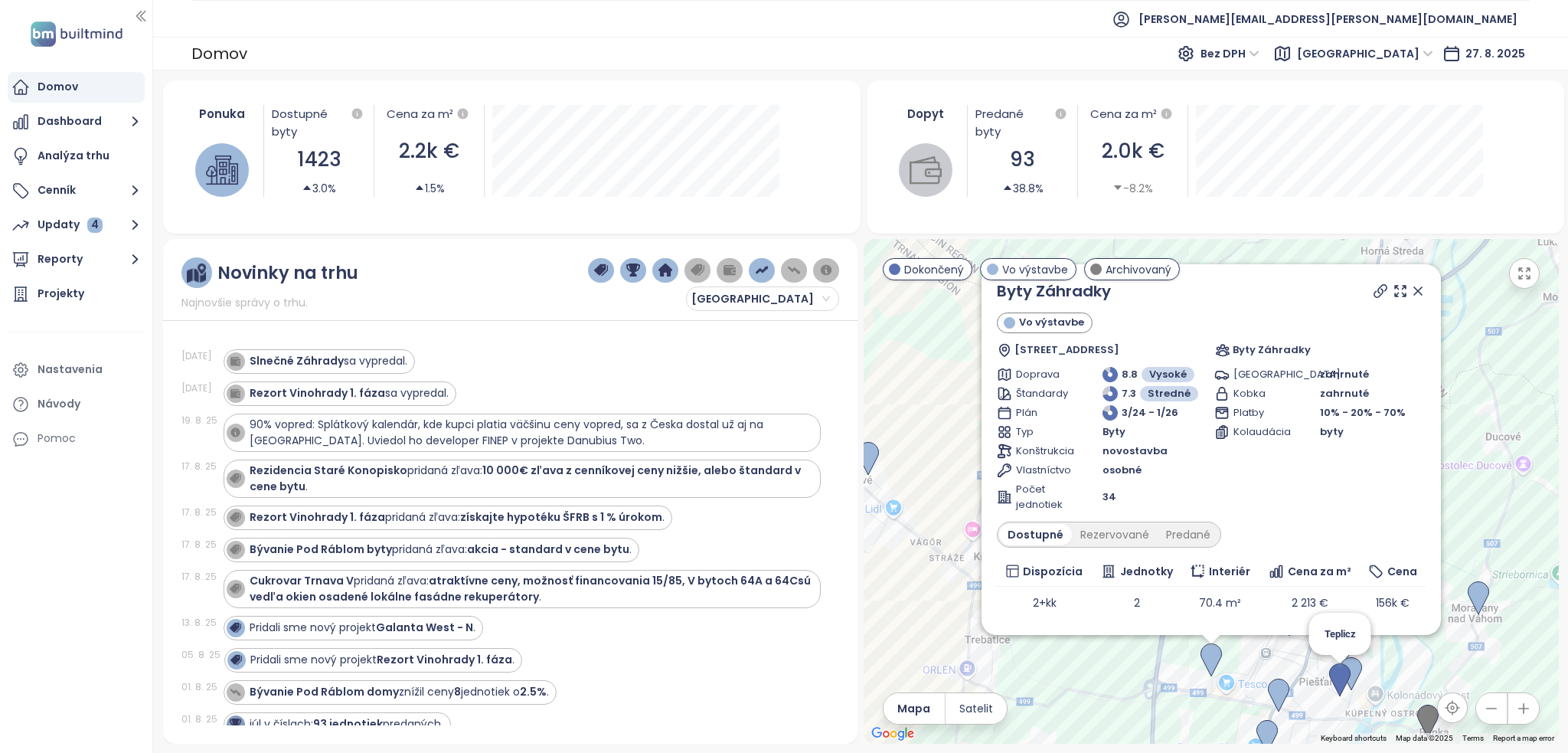
click at [1338, 685] on img at bounding box center [1339, 681] width 21 height 34
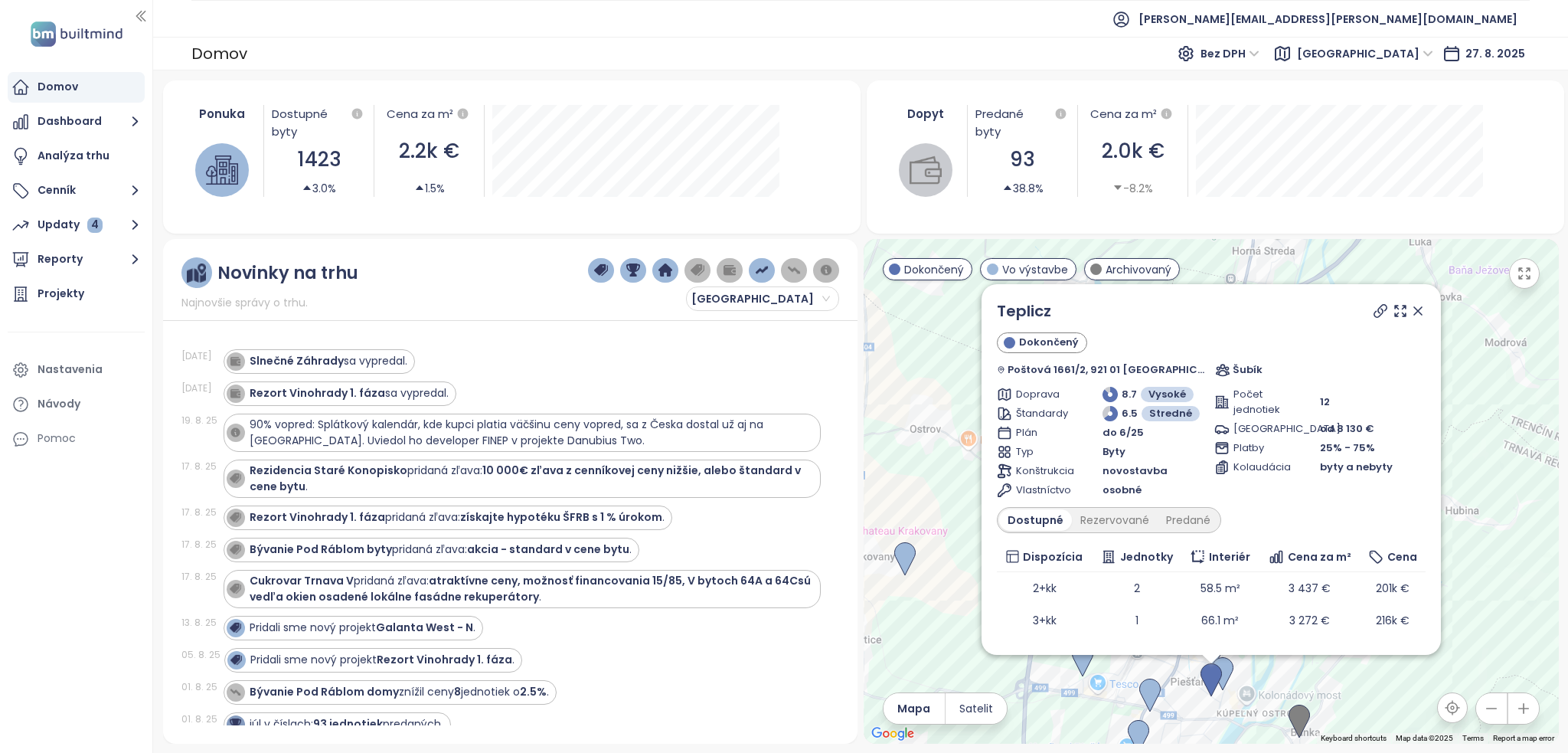
click at [1414, 309] on icon at bounding box center [1417, 311] width 8 height 8
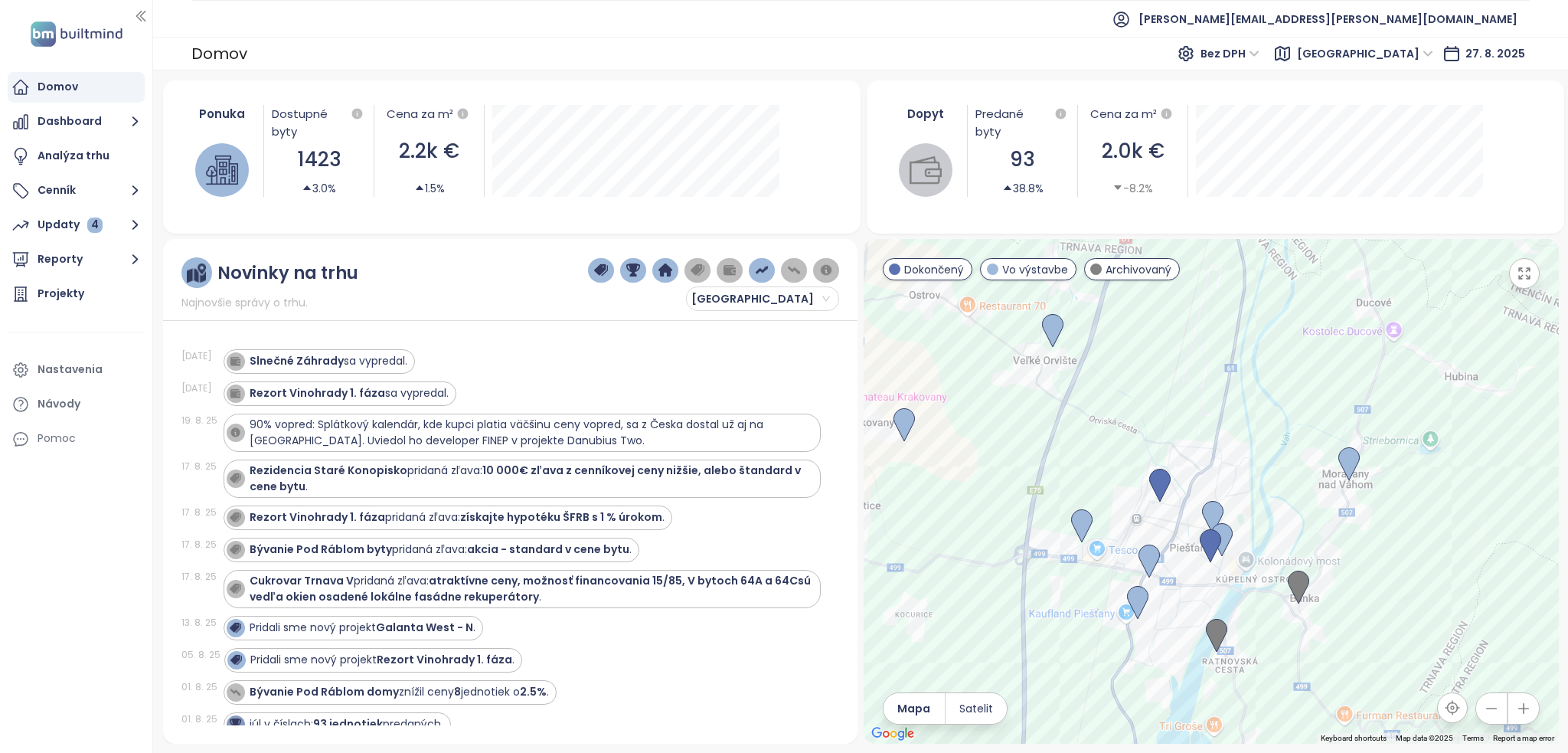
drag, startPoint x: 1240, startPoint y: 557, endPoint x: 1241, endPoint y: 458, distance: 99.0
click at [1241, 458] on div at bounding box center [1212, 491] width 696 height 505
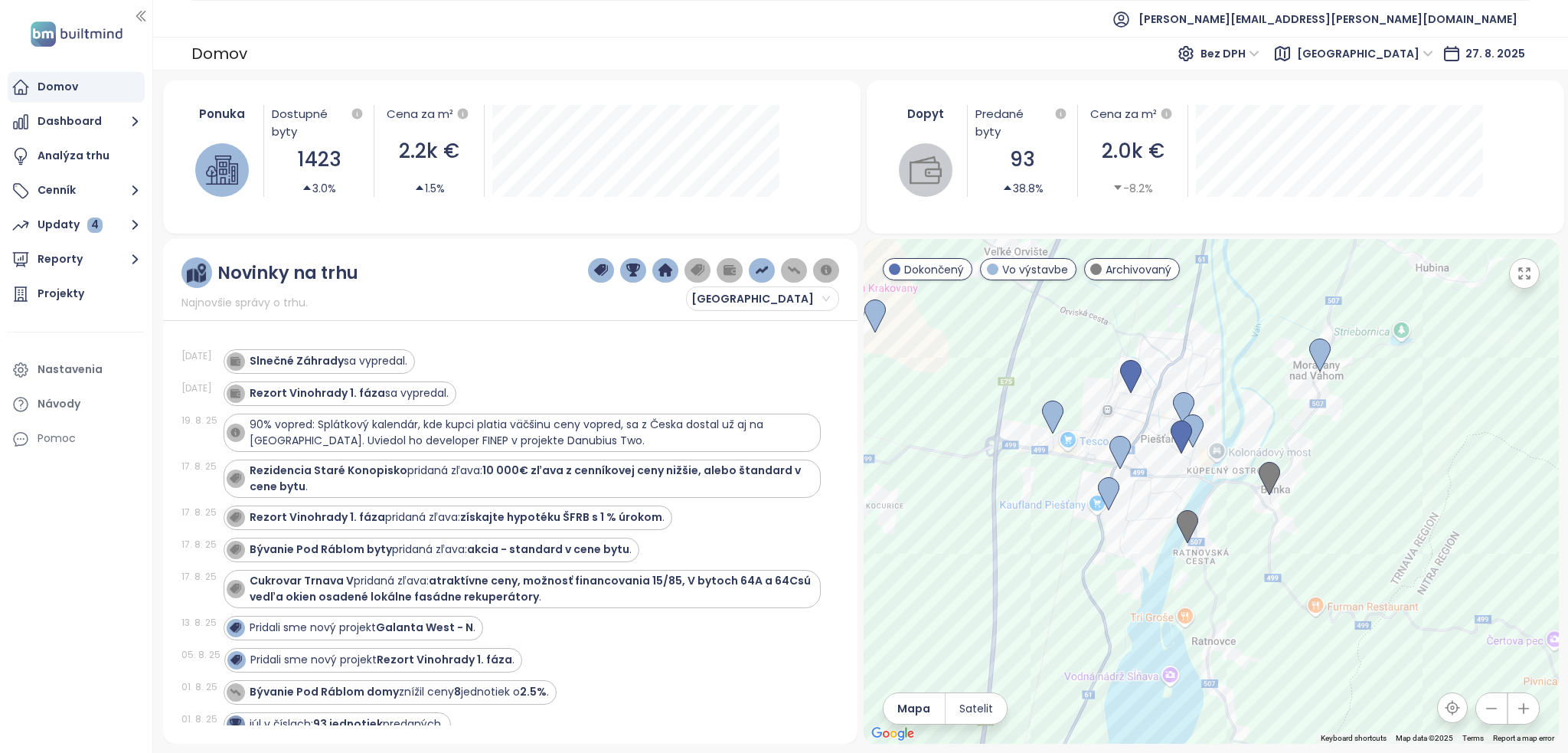
drag, startPoint x: 1231, startPoint y: 502, endPoint x: 1213, endPoint y: 431, distance: 73.2
click at [1213, 431] on div at bounding box center [1212, 491] width 696 height 505
click at [1268, 480] on img at bounding box center [1269, 479] width 21 height 34
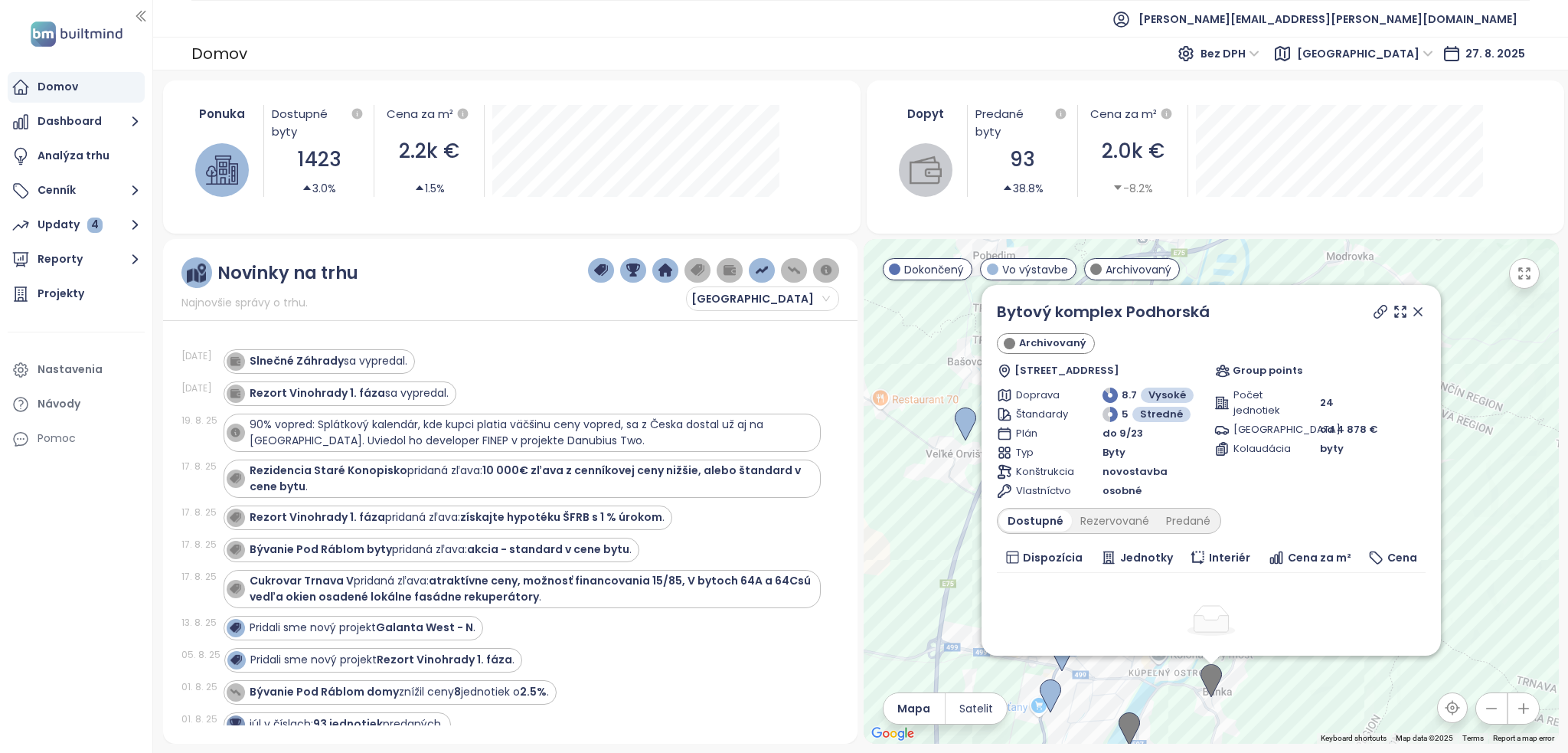
click at [1411, 310] on icon at bounding box center [1418, 311] width 15 height 15
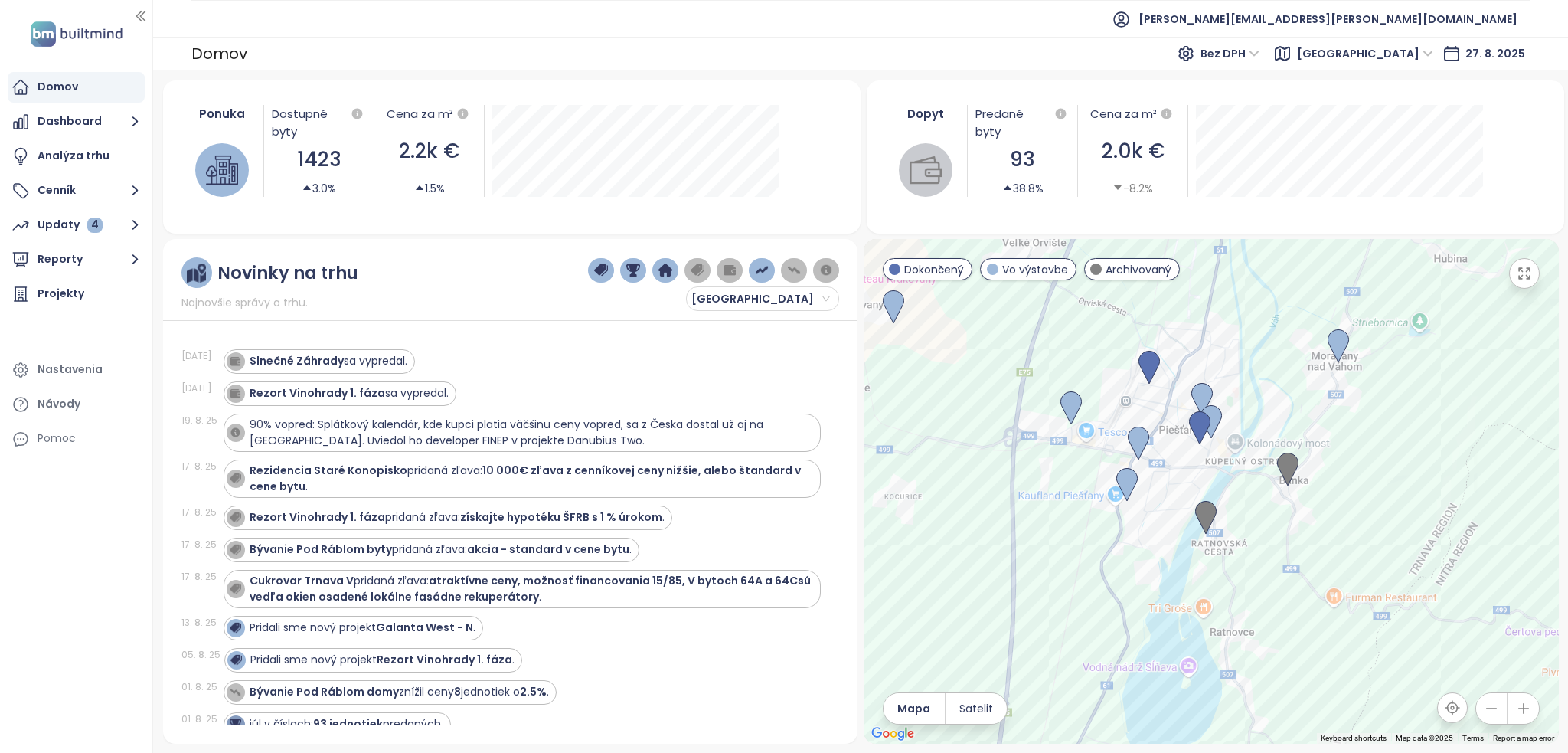
drag, startPoint x: 1195, startPoint y: 643, endPoint x: 1269, endPoint y: 435, distance: 220.8
click at [1269, 435] on div at bounding box center [1212, 491] width 696 height 505
click at [1124, 482] on img at bounding box center [1127, 485] width 21 height 34
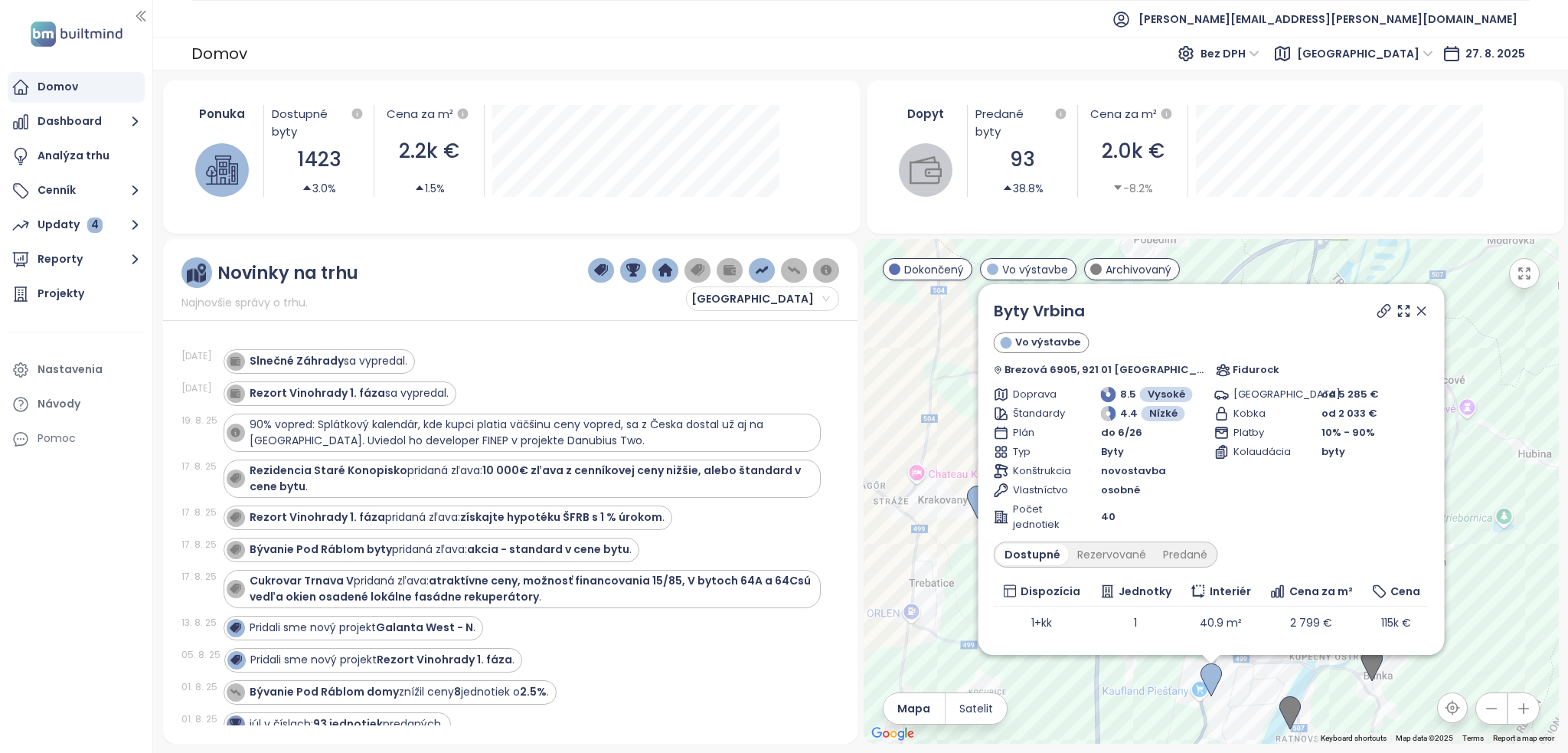
click at [1139, 677] on div "Byty Vrbina Vo výstavbe Brezová 6905, 921 01 [GEOGRAPHIC_DATA], [GEOGRAPHIC_DAT…" at bounding box center [1212, 491] width 696 height 505
drag, startPoint x: 1408, startPoint y: 311, endPoint x: 1353, endPoint y: 545, distance: 240.4
click at [1413, 311] on icon at bounding box center [1421, 311] width 15 height 15
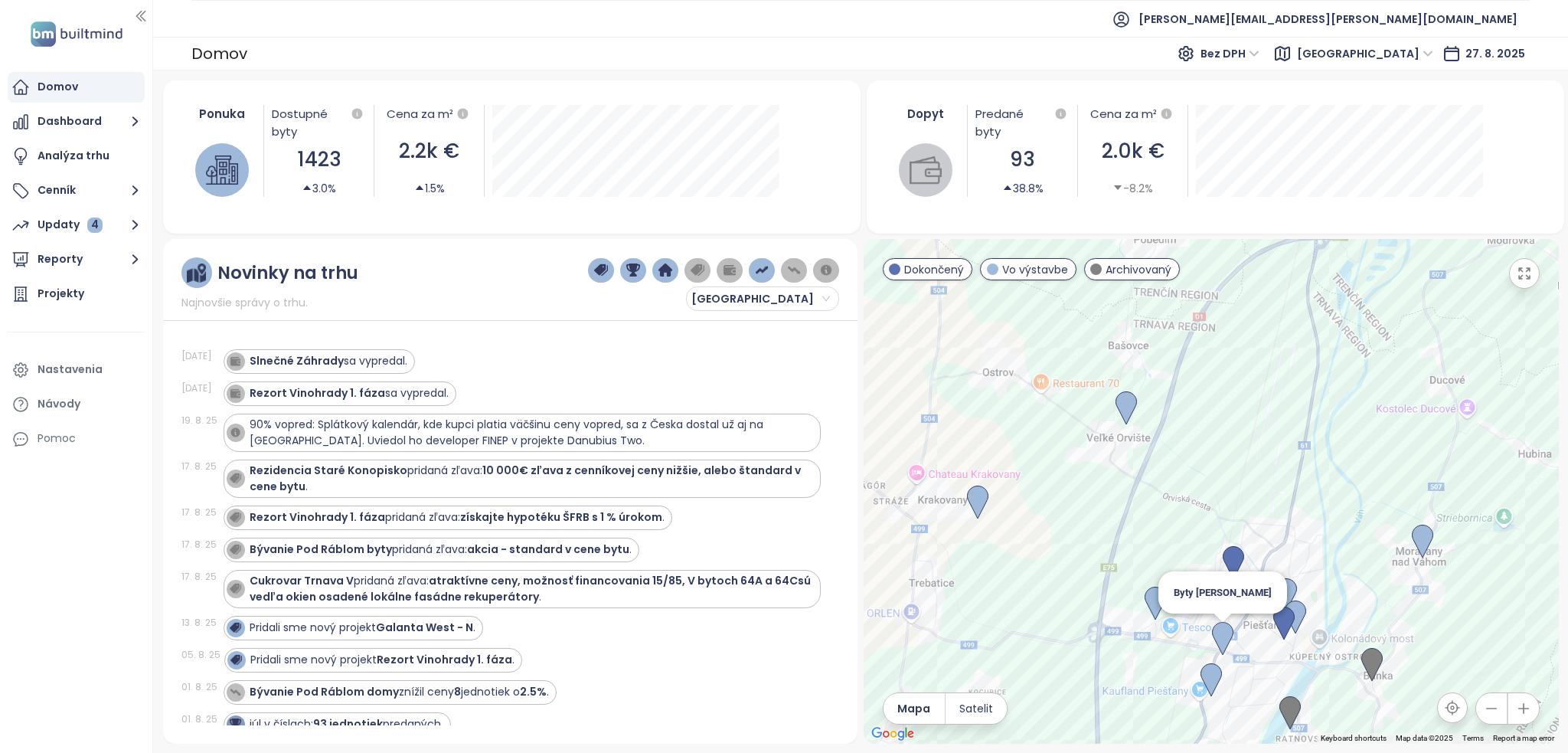
click at [1216, 628] on img at bounding box center [1222, 639] width 21 height 34
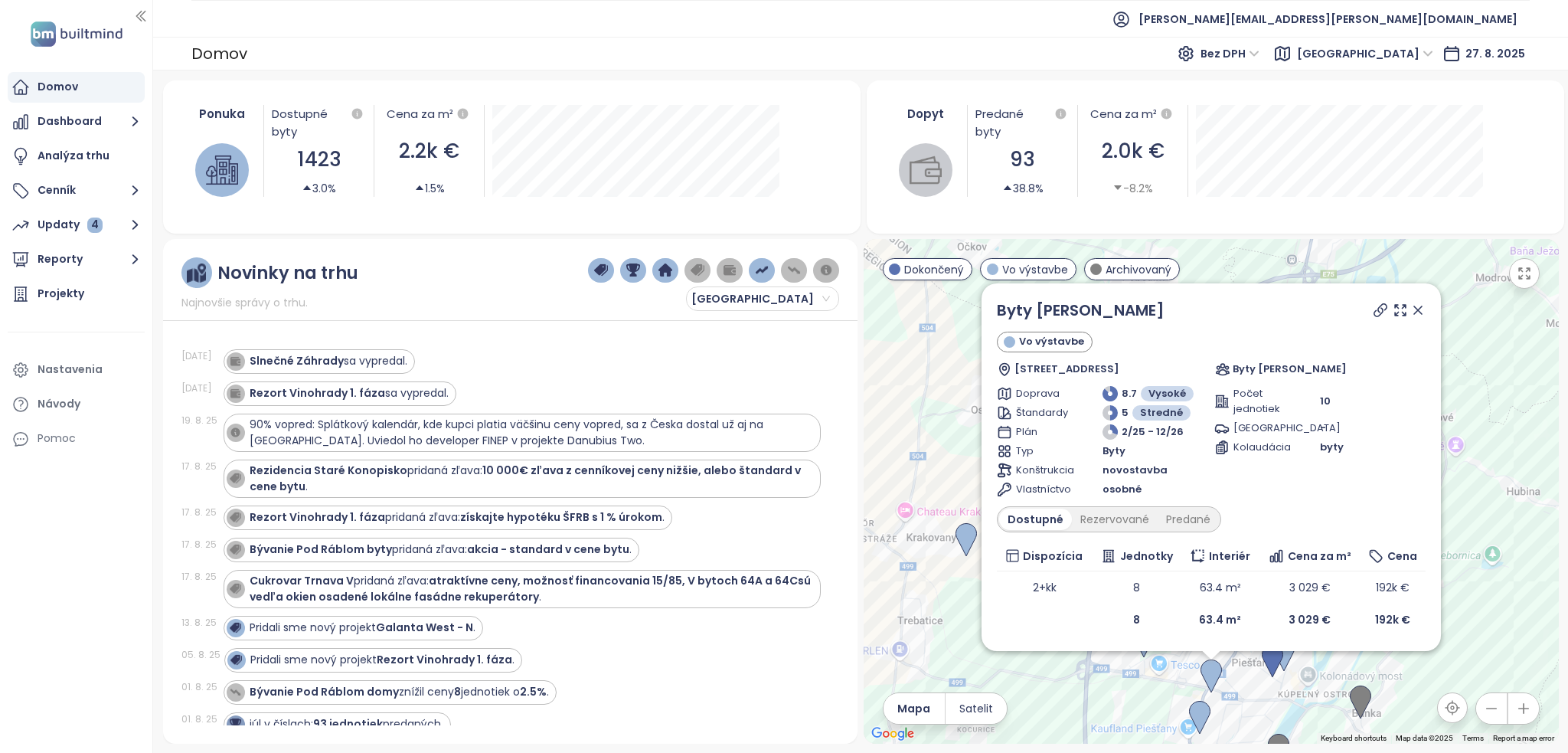
click at [1419, 311] on icon at bounding box center [1418, 311] width 15 height 15
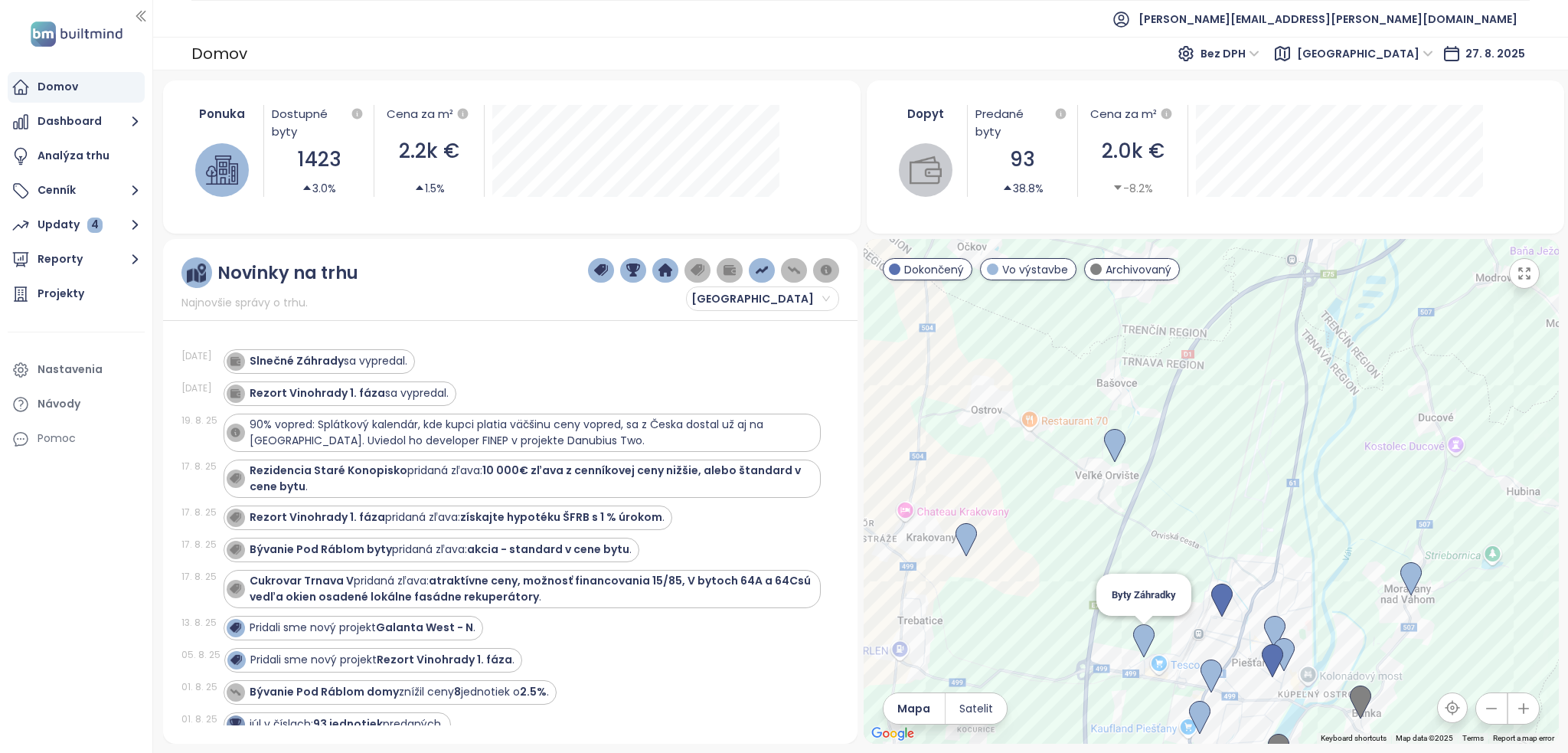
click at [1149, 642] on img at bounding box center [1144, 642] width 21 height 34
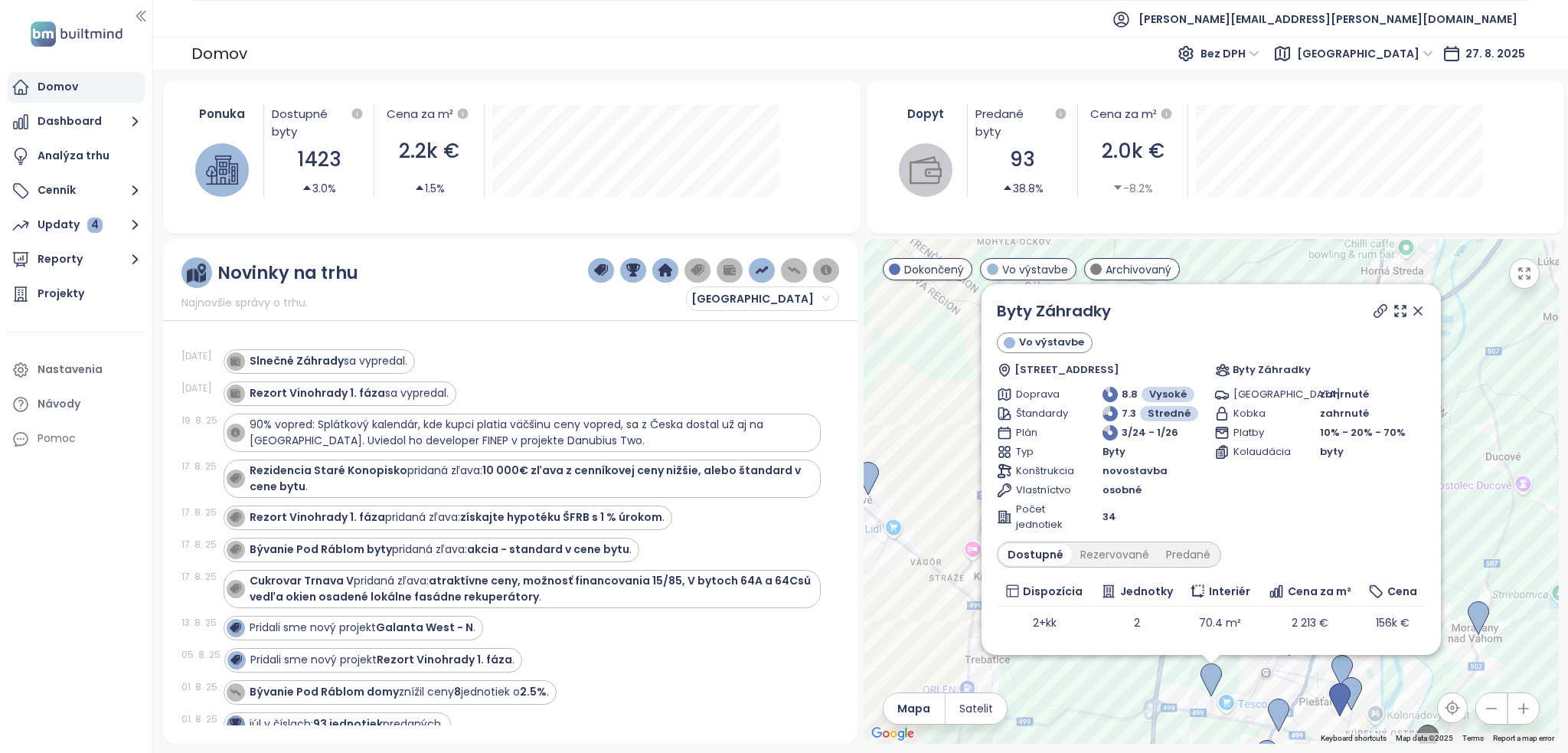
drag, startPoint x: 1406, startPoint y: 311, endPoint x: 1414, endPoint y: 608, distance: 297.1
click at [1411, 311] on icon at bounding box center [1418, 311] width 15 height 15
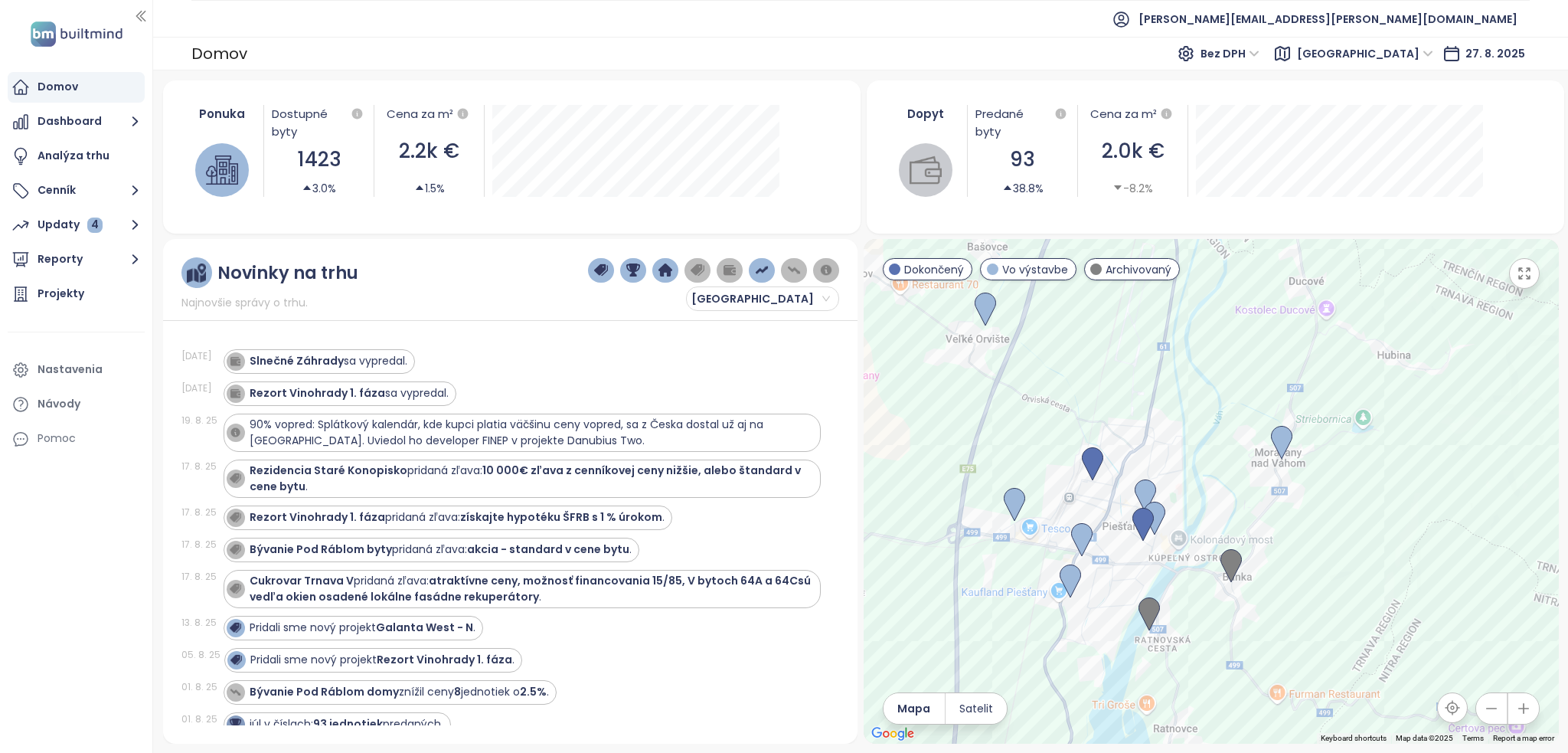
drag, startPoint x: 1410, startPoint y: 612, endPoint x: 1104, endPoint y: 469, distance: 337.8
click at [1205, 434] on div at bounding box center [1212, 491] width 696 height 505
click at [1096, 465] on img at bounding box center [1091, 465] width 21 height 34
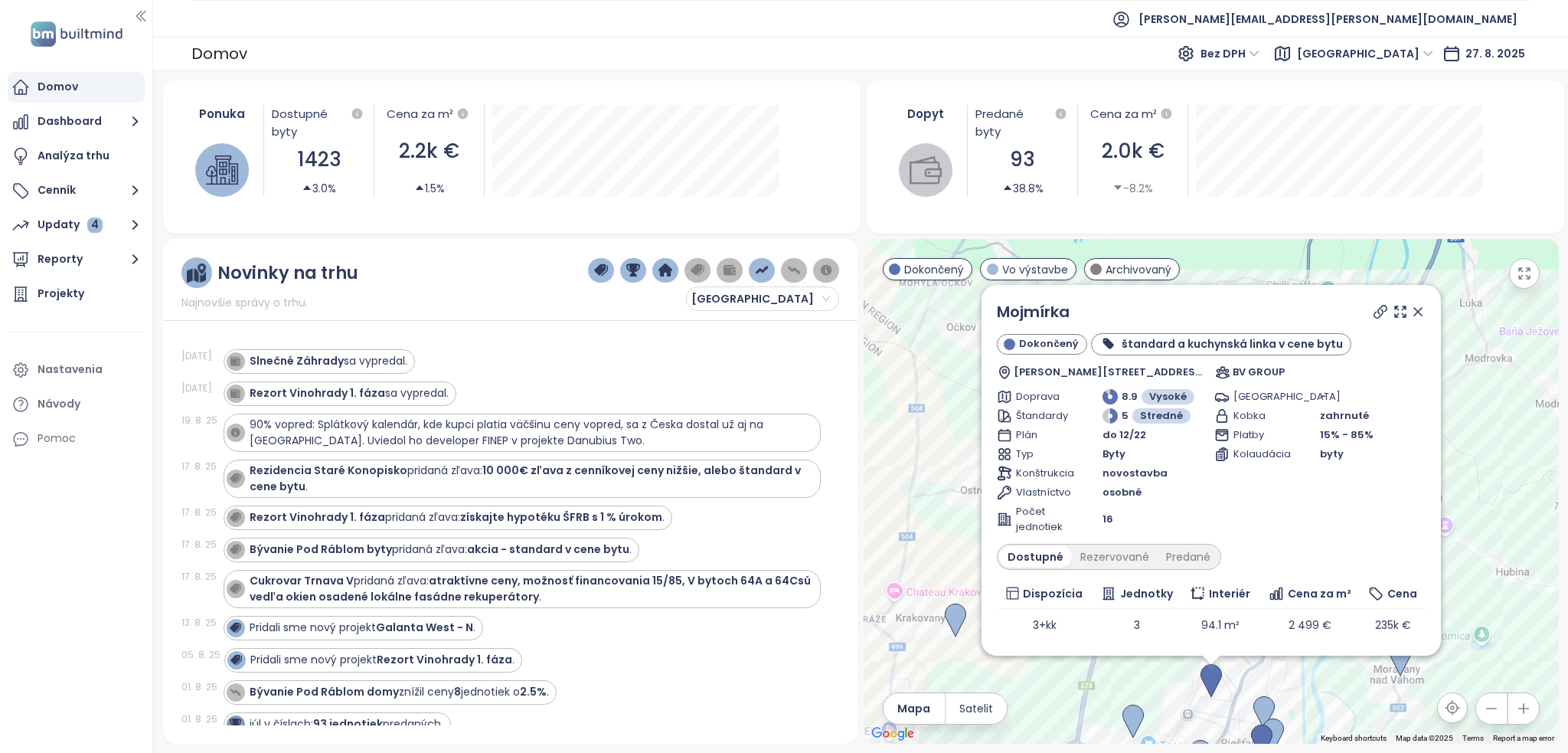
drag, startPoint x: 1404, startPoint y: 310, endPoint x: 1366, endPoint y: 573, distance: 265.7
click at [1414, 310] on icon at bounding box center [1417, 311] width 8 height 8
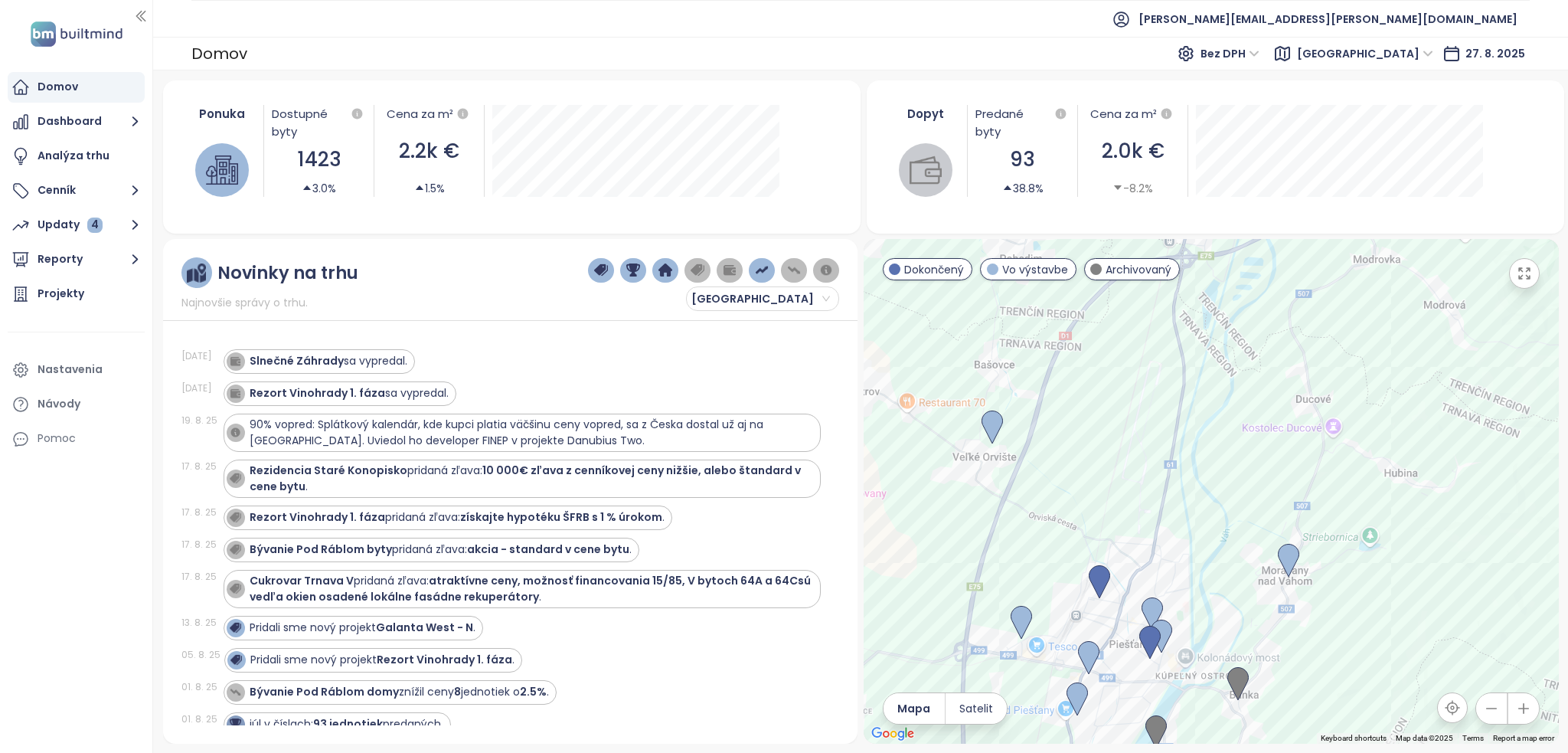
drag, startPoint x: 1366, startPoint y: 573, endPoint x: 1158, endPoint y: 410, distance: 264.3
click at [1151, 339] on div at bounding box center [1212, 491] width 696 height 505
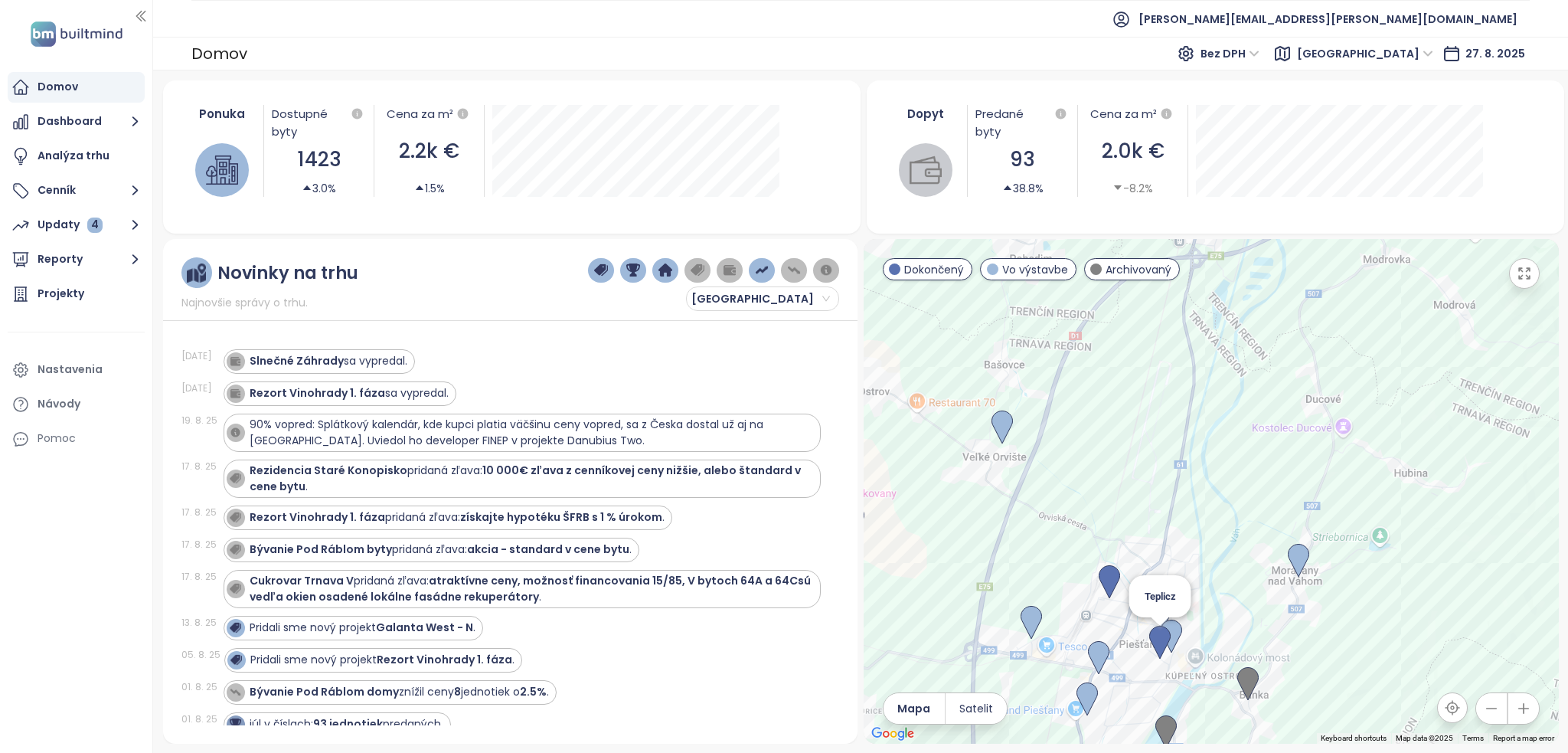
click at [1151, 649] on img at bounding box center [1160, 643] width 21 height 34
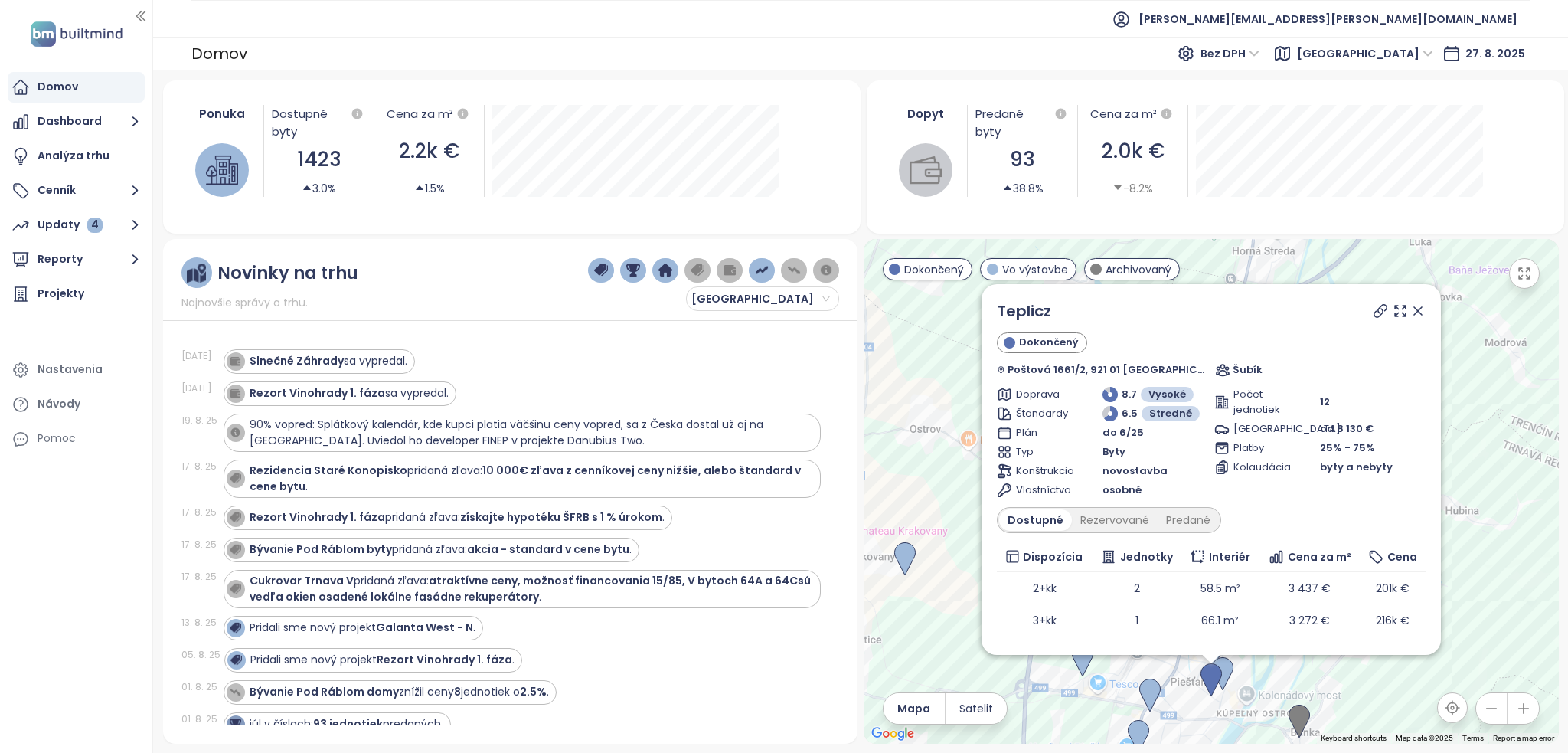
drag, startPoint x: 1403, startPoint y: 314, endPoint x: 1388, endPoint y: 372, distance: 59.9
click at [1414, 314] on icon at bounding box center [1417, 311] width 8 height 8
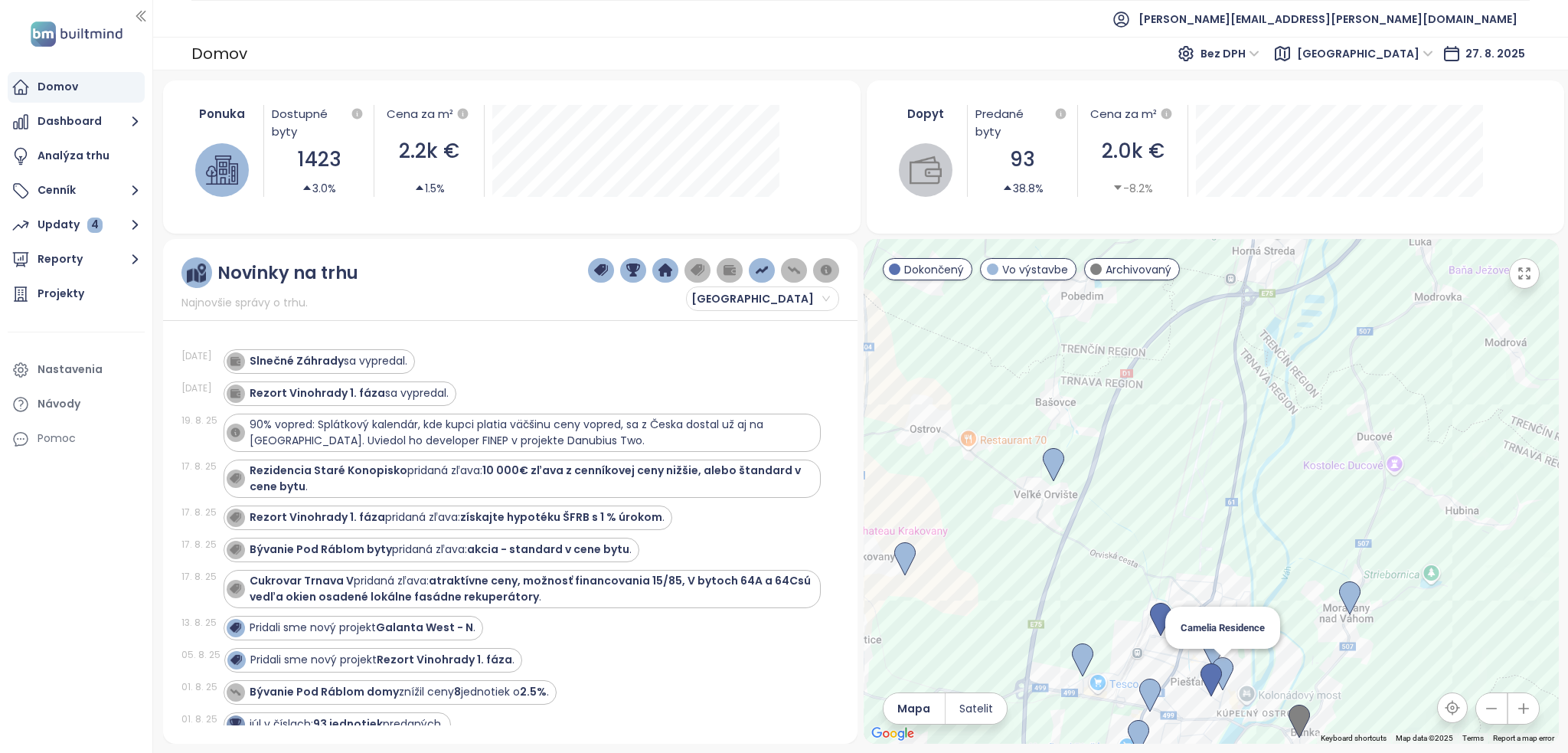
click at [1227, 673] on img at bounding box center [1222, 675] width 21 height 34
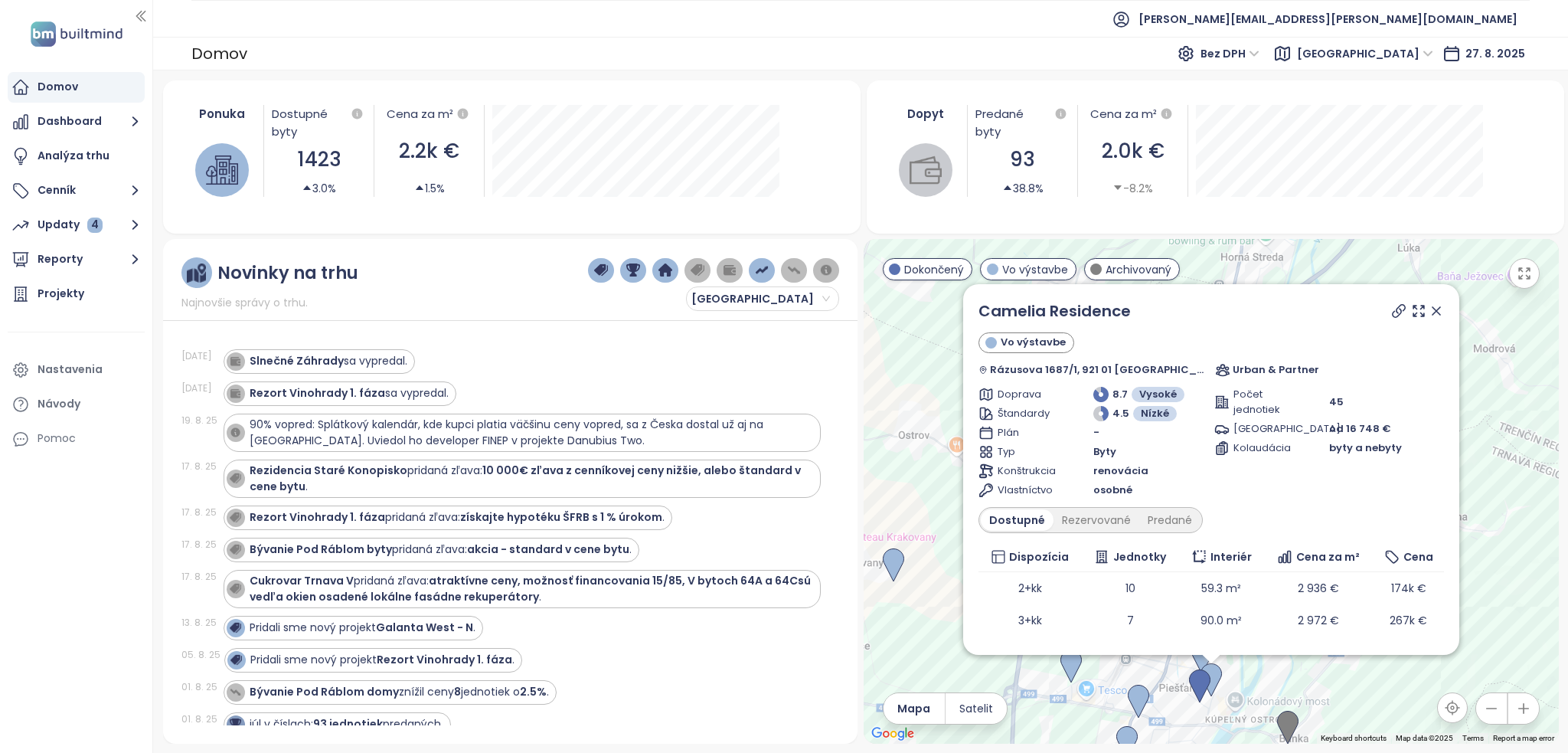
click at [1429, 314] on icon at bounding box center [1436, 311] width 15 height 15
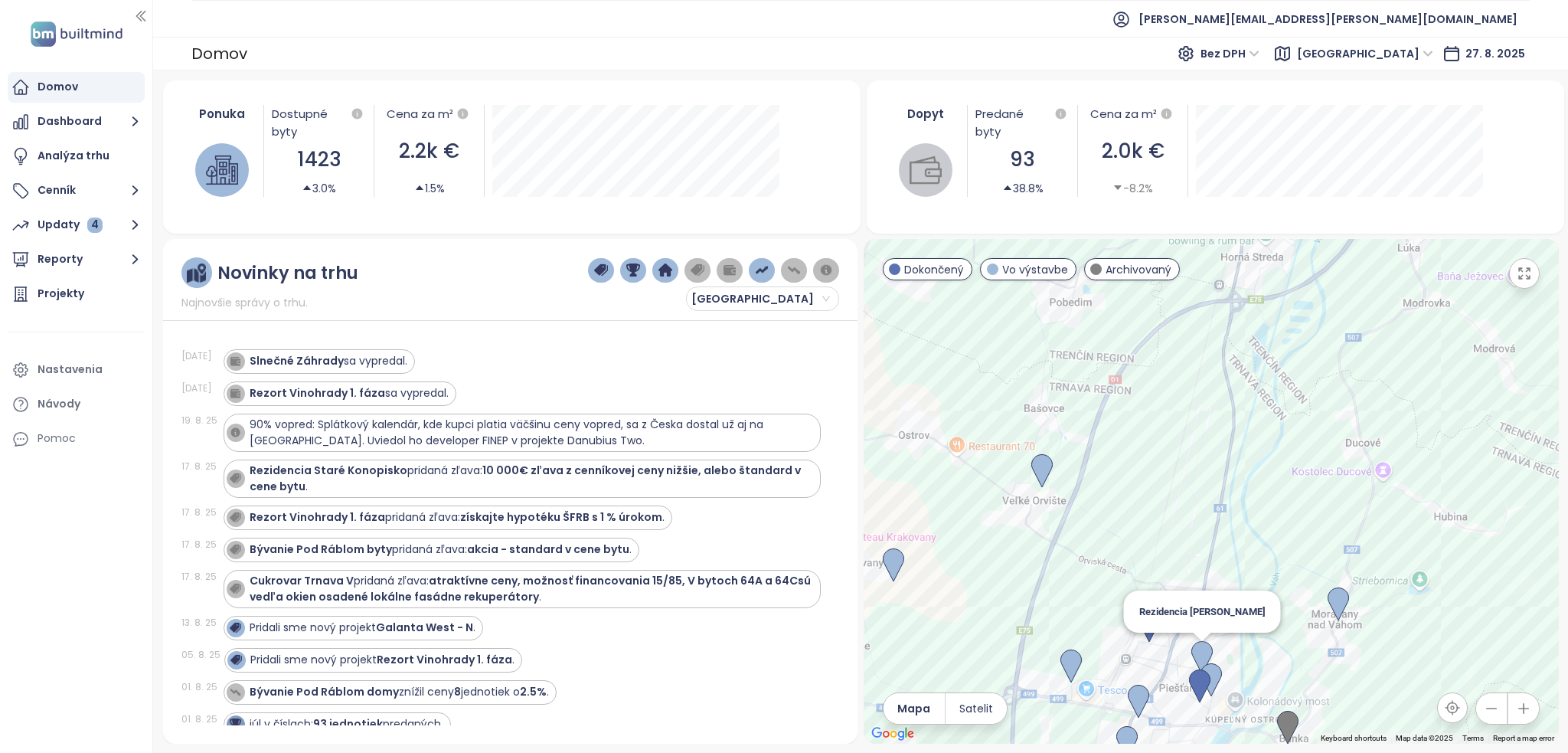
click at [1198, 647] on img at bounding box center [1202, 659] width 21 height 34
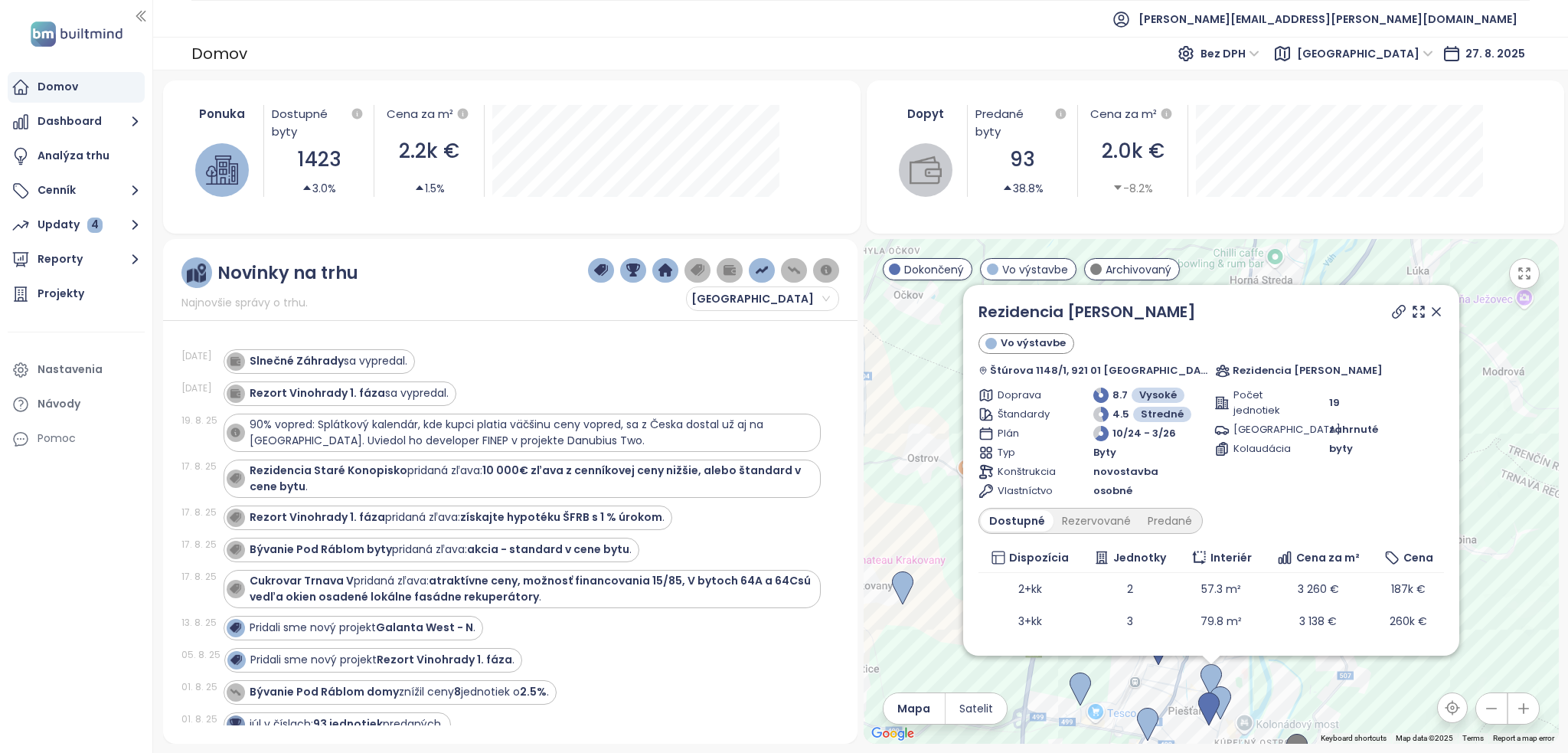
drag, startPoint x: 1406, startPoint y: 312, endPoint x: 1383, endPoint y: 436, distance: 126.1
click at [1433, 312] on icon at bounding box center [1436, 311] width 8 height 8
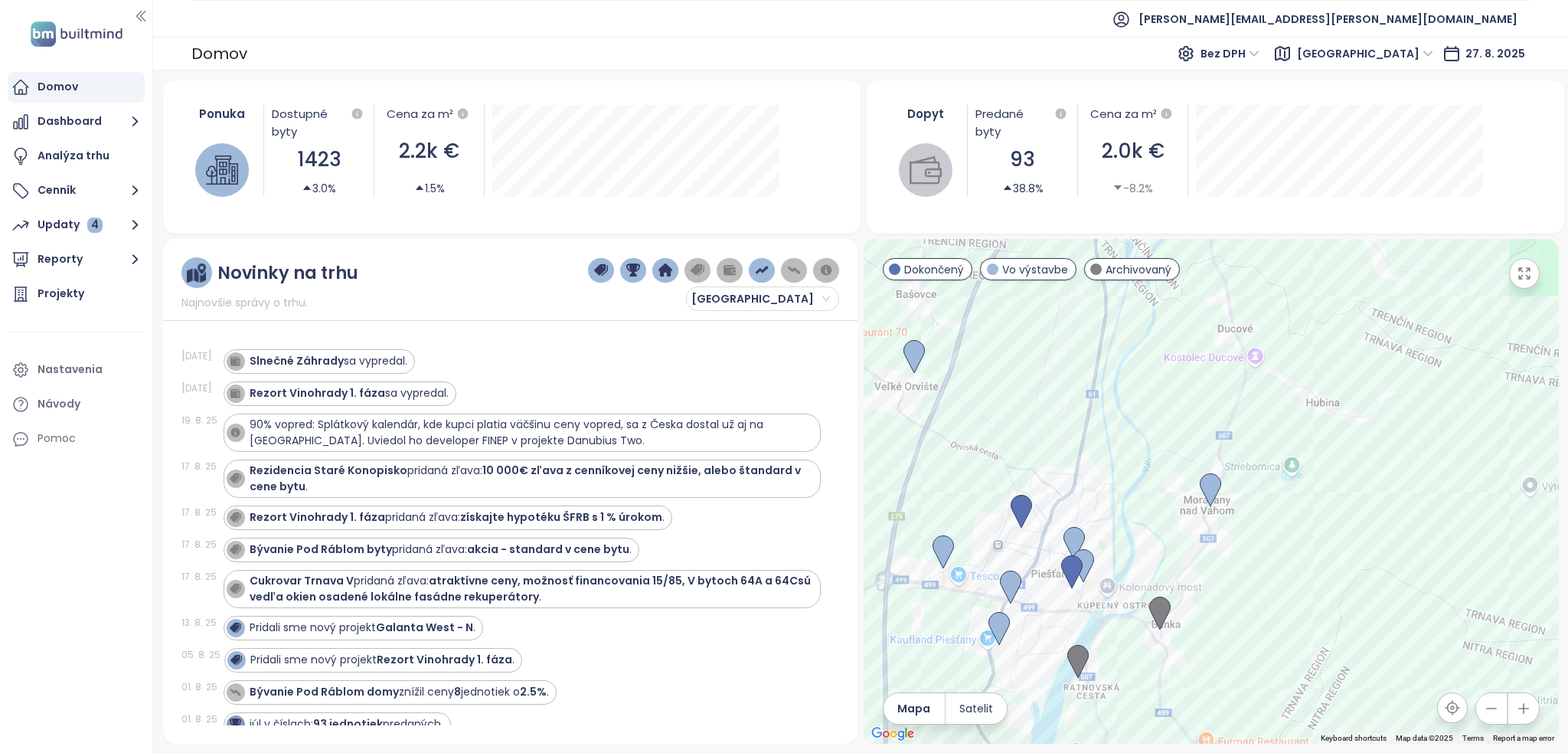
drag, startPoint x: 1107, startPoint y: 431, endPoint x: 969, endPoint y: 293, distance: 195.2
click at [969, 293] on div at bounding box center [1212, 491] width 696 height 505
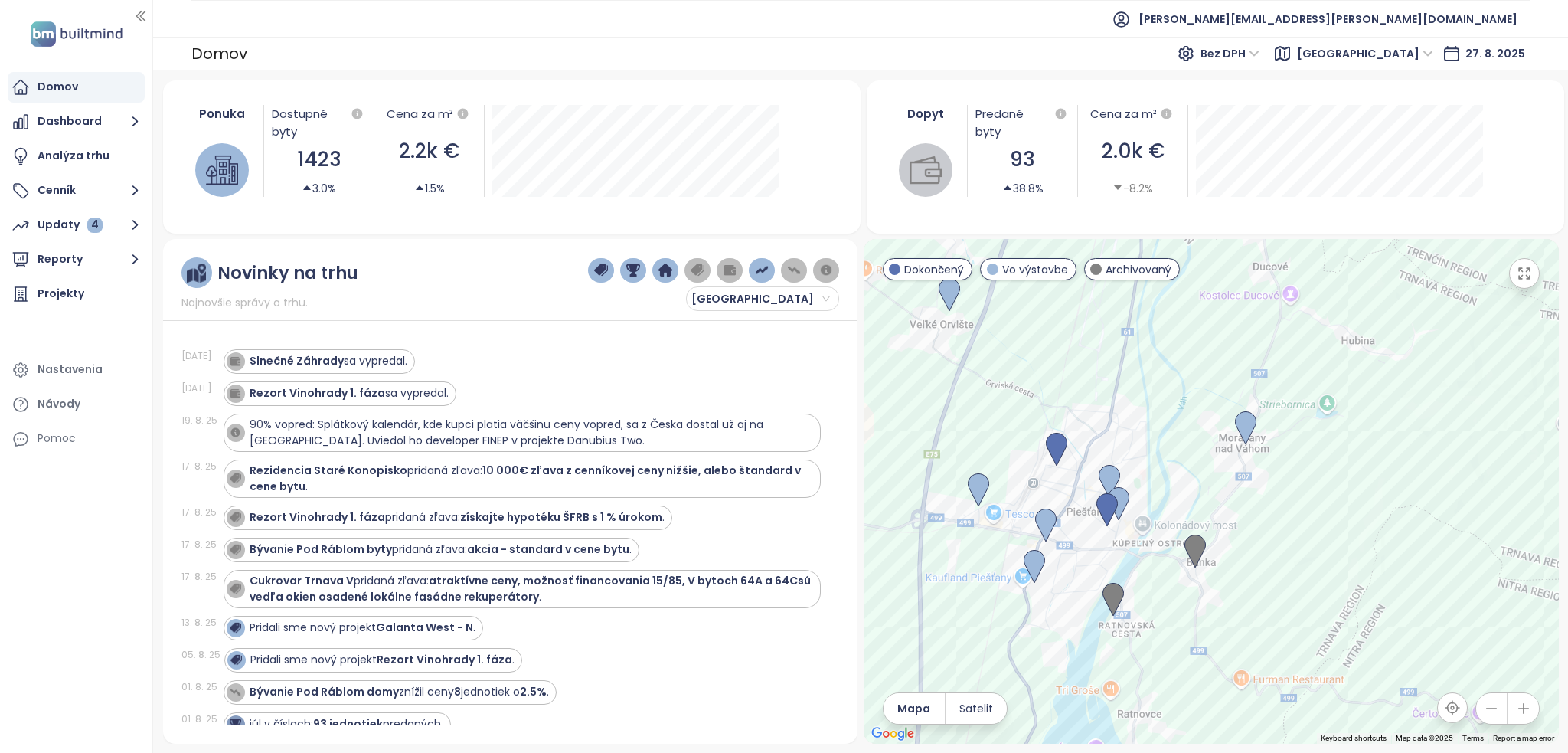
drag, startPoint x: 1065, startPoint y: 419, endPoint x: 1102, endPoint y: 360, distance: 69.6
click at [1102, 360] on div at bounding box center [1212, 491] width 696 height 505
drag, startPoint x: 957, startPoint y: 388, endPoint x: 1064, endPoint y: 353, distance: 112.6
click at [968, 288] on div at bounding box center [1212, 491] width 696 height 505
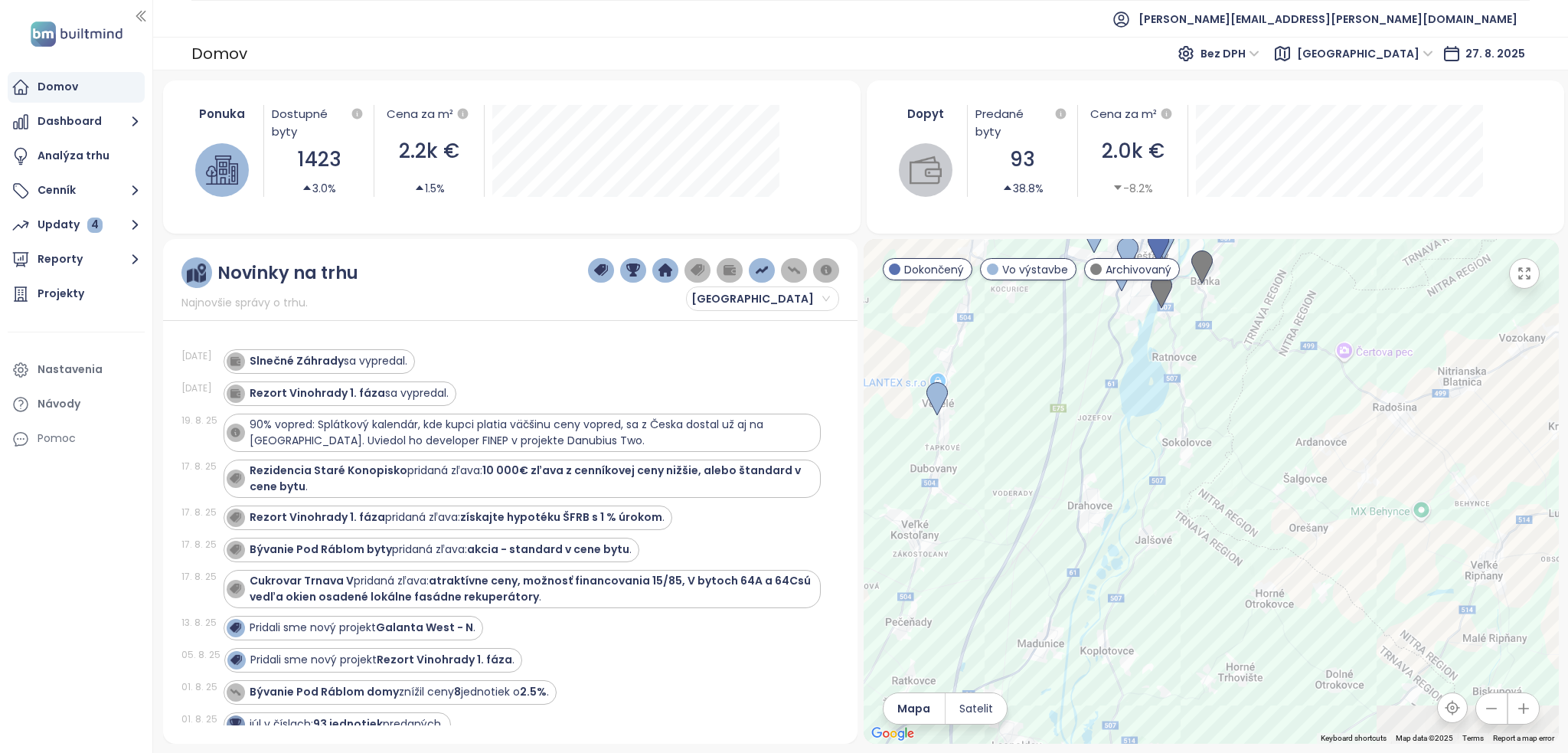
drag, startPoint x: 1156, startPoint y: 533, endPoint x: 1207, endPoint y: 381, distance: 160.3
click at [1207, 381] on div at bounding box center [1212, 491] width 696 height 505
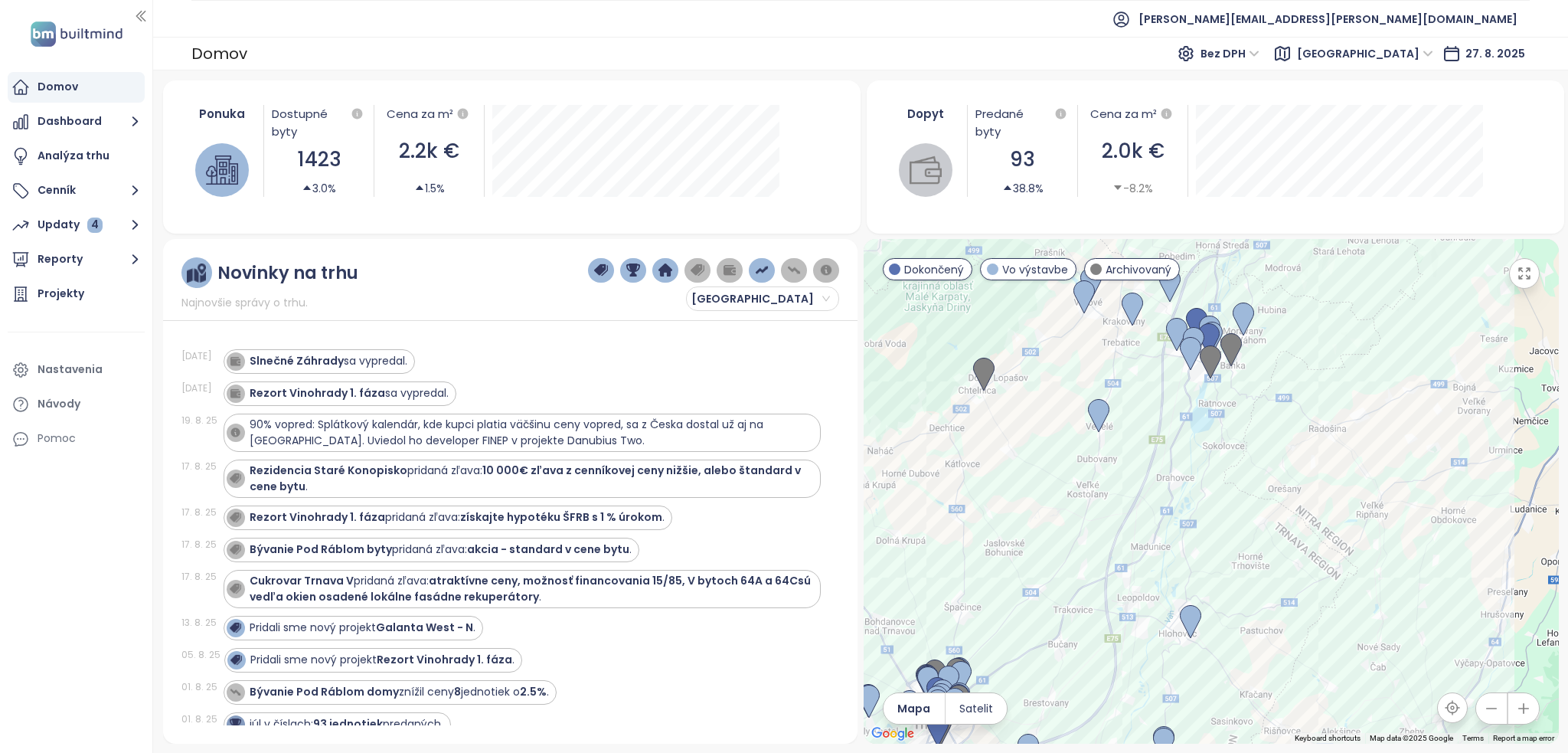
drag, startPoint x: 1141, startPoint y: 424, endPoint x: 1166, endPoint y: 425, distance: 25.0
click at [1166, 425] on div at bounding box center [1212, 491] width 696 height 505
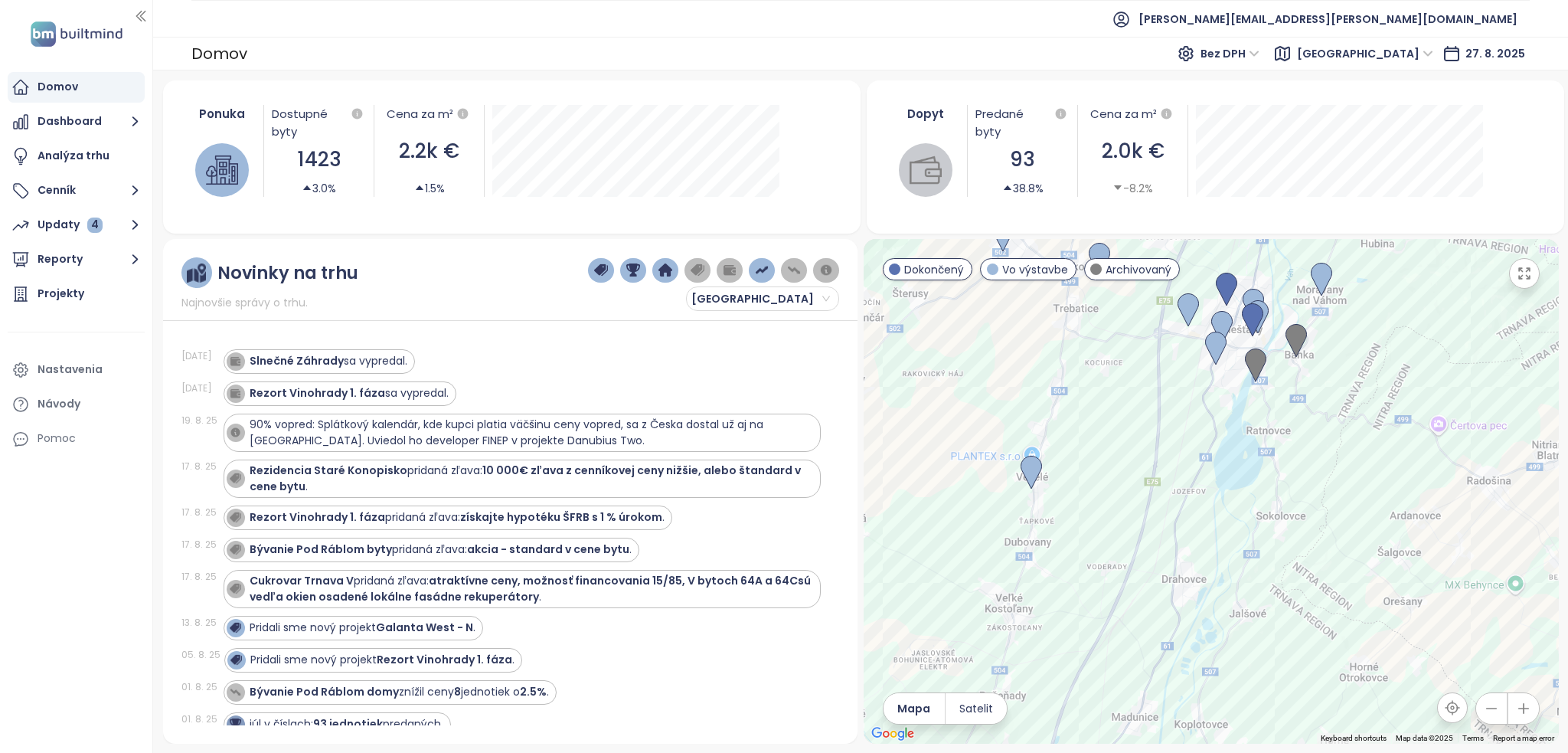
drag, startPoint x: 1160, startPoint y: 435, endPoint x: 1161, endPoint y: 477, distance: 42.0
click at [1161, 477] on div at bounding box center [1212, 491] width 696 height 505
click at [1035, 489] on img at bounding box center [1031, 474] width 21 height 34
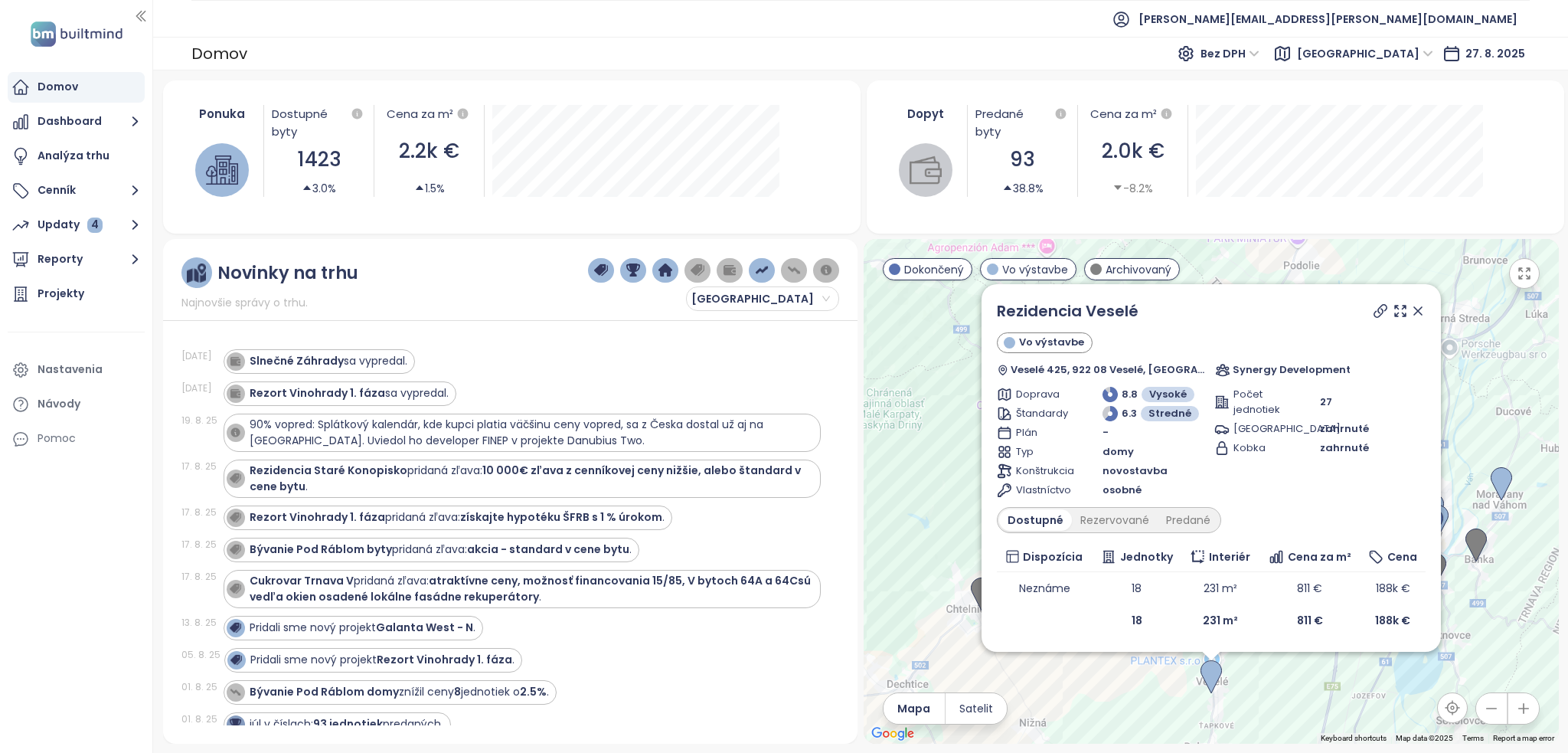
click at [1419, 311] on icon at bounding box center [1417, 311] width 8 height 8
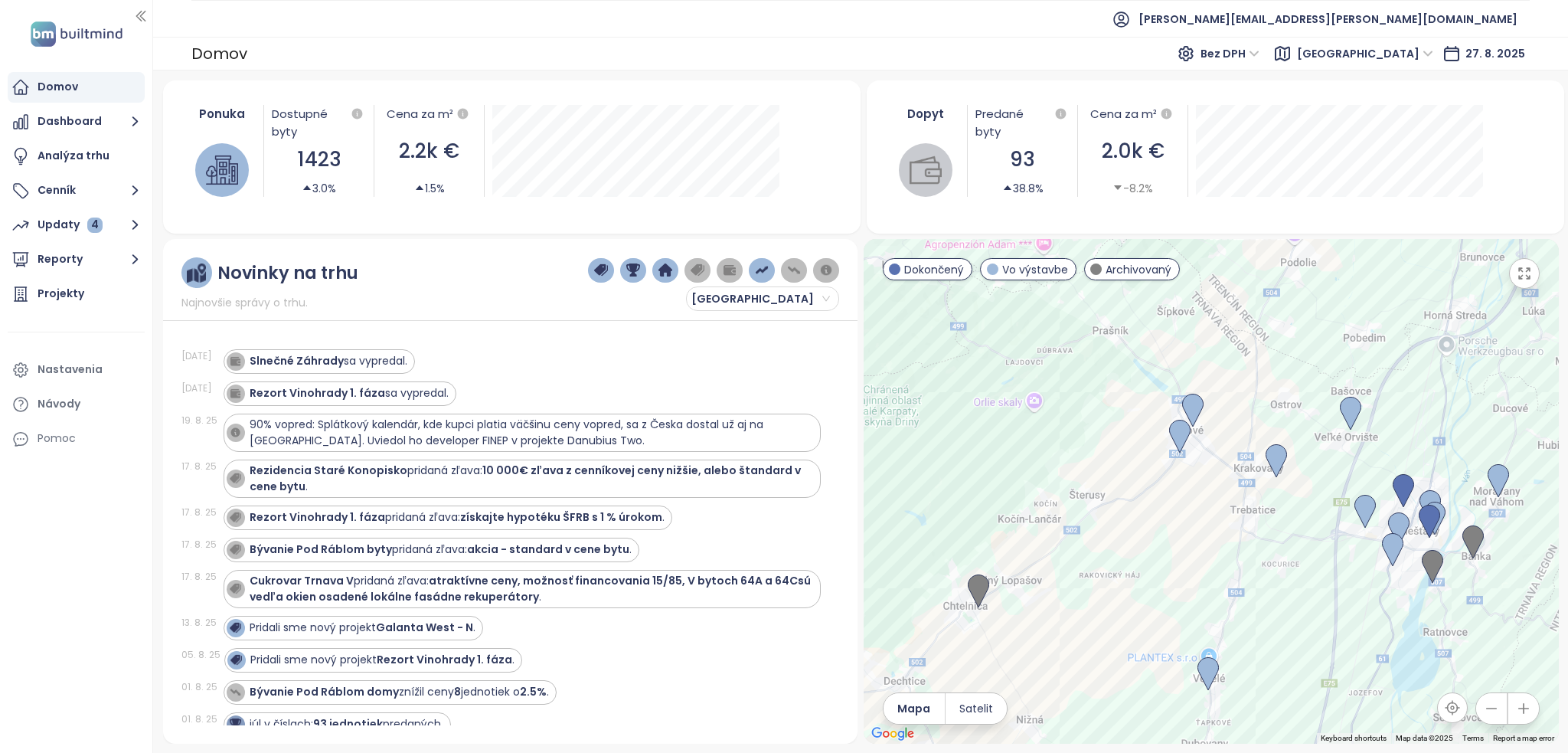
drag, startPoint x: 1081, startPoint y: 490, endPoint x: 1008, endPoint y: 453, distance: 81.8
click at [1008, 453] on div "To navigate, press the arrow keys." at bounding box center [1212, 491] width 696 height 505
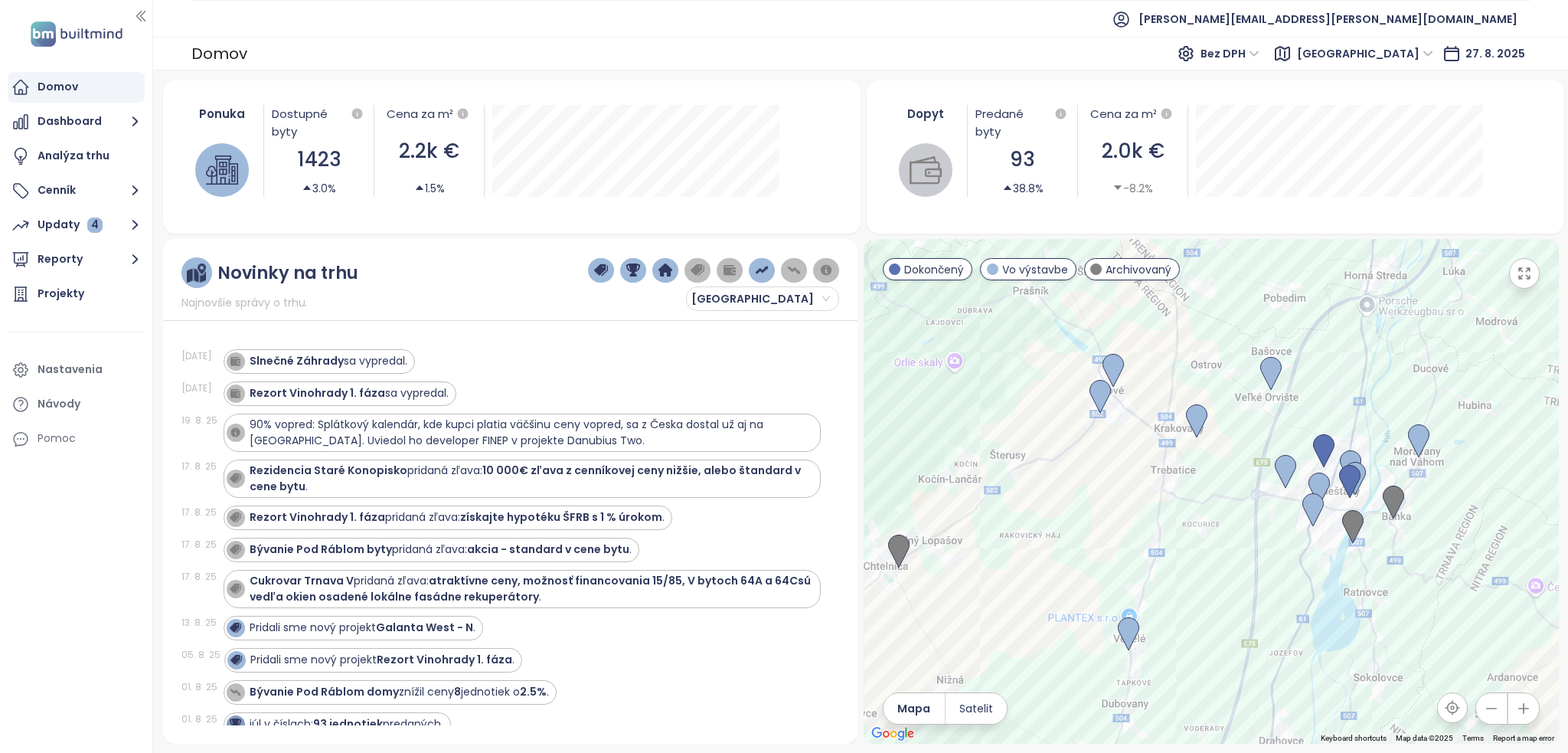
drag, startPoint x: 1216, startPoint y: 539, endPoint x: 1165, endPoint y: 507, distance: 60.2
click at [1161, 506] on div at bounding box center [1212, 491] width 696 height 505
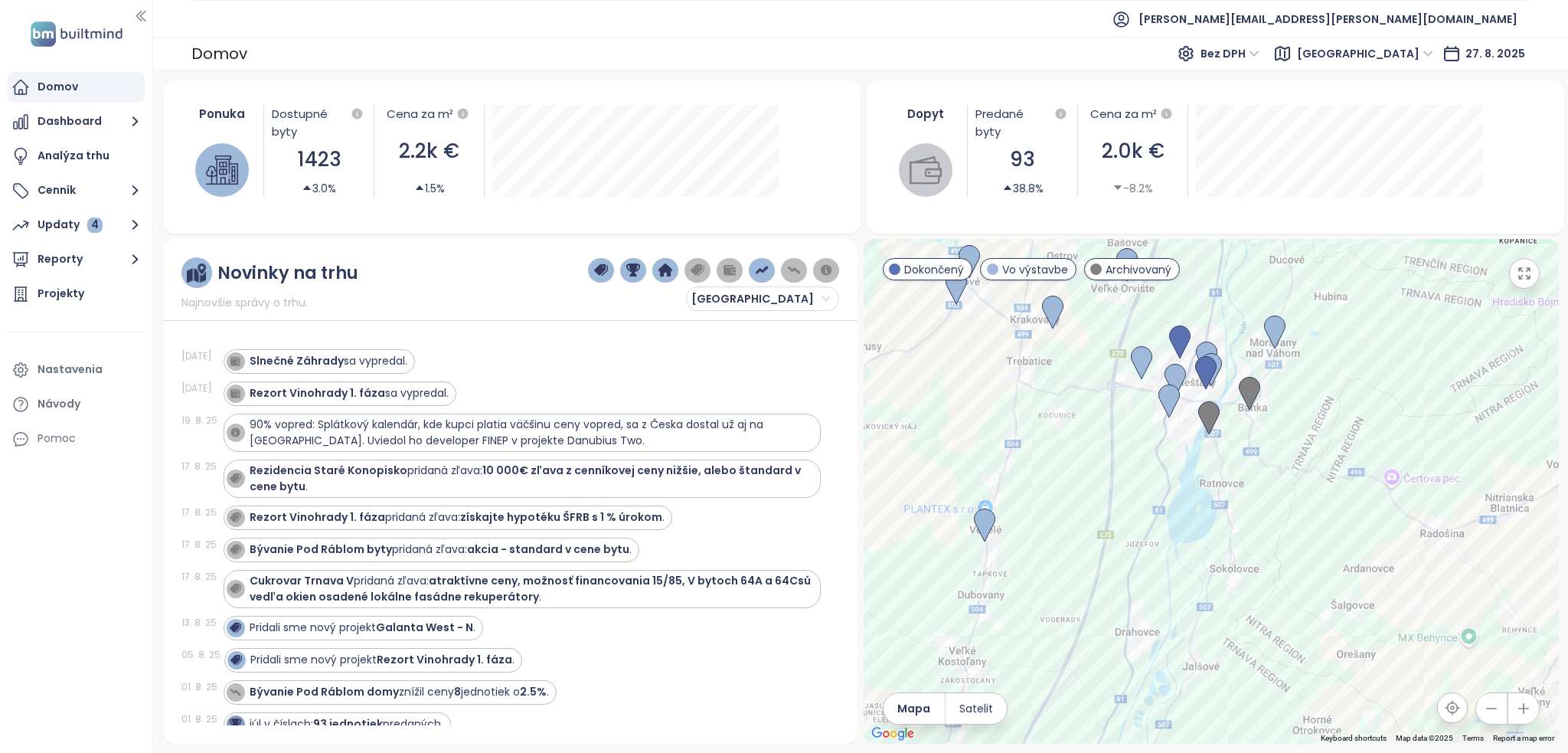
drag, startPoint x: 1220, startPoint y: 546, endPoint x: 1127, endPoint y: 465, distance: 123.3
click at [1127, 465] on div at bounding box center [1212, 491] width 696 height 505
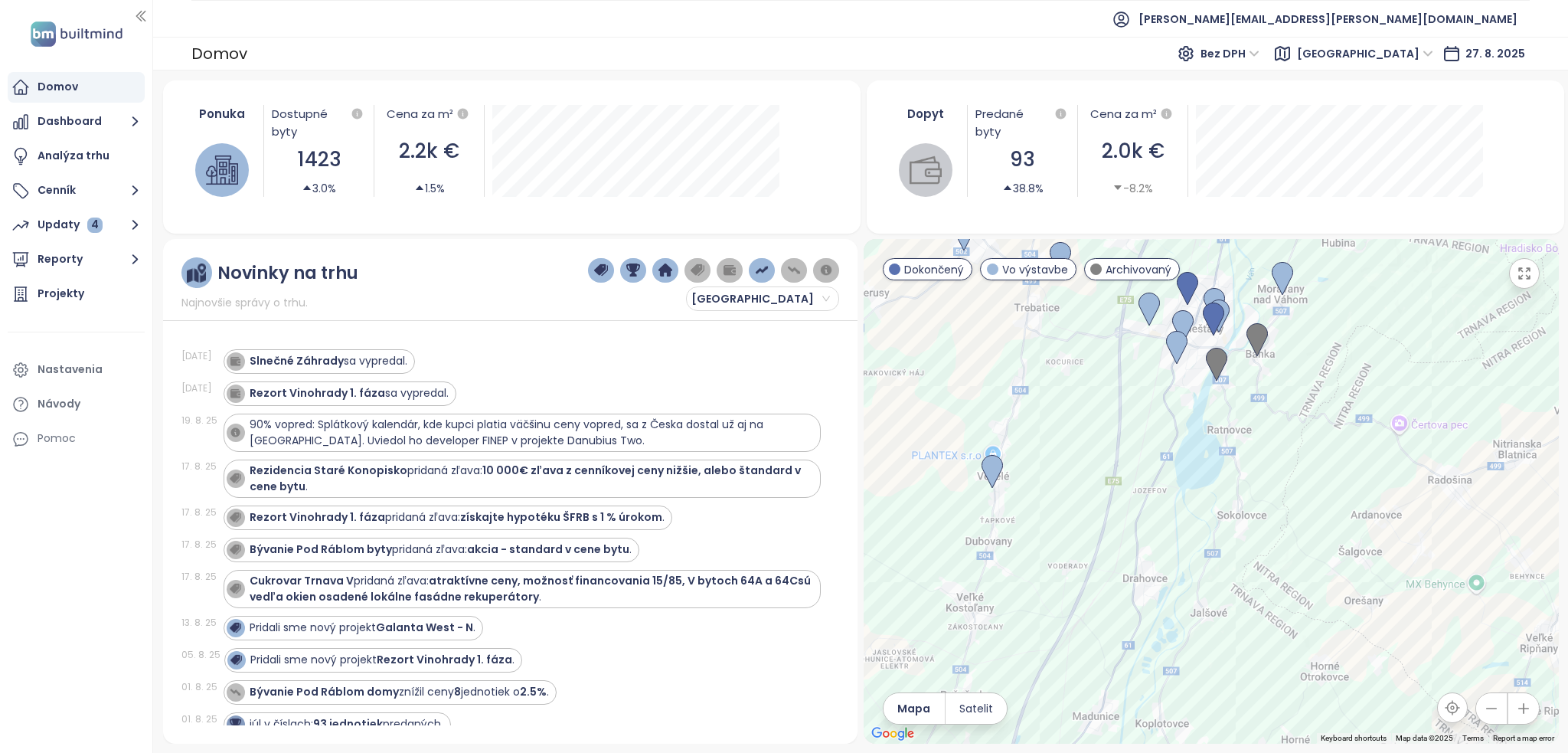
drag, startPoint x: 1138, startPoint y: 511, endPoint x: 1148, endPoint y: 458, distance: 53.9
click at [1148, 458] on div at bounding box center [1212, 491] width 696 height 505
click at [1259, 43] on span "Bez DPH" at bounding box center [1230, 54] width 59 height 23
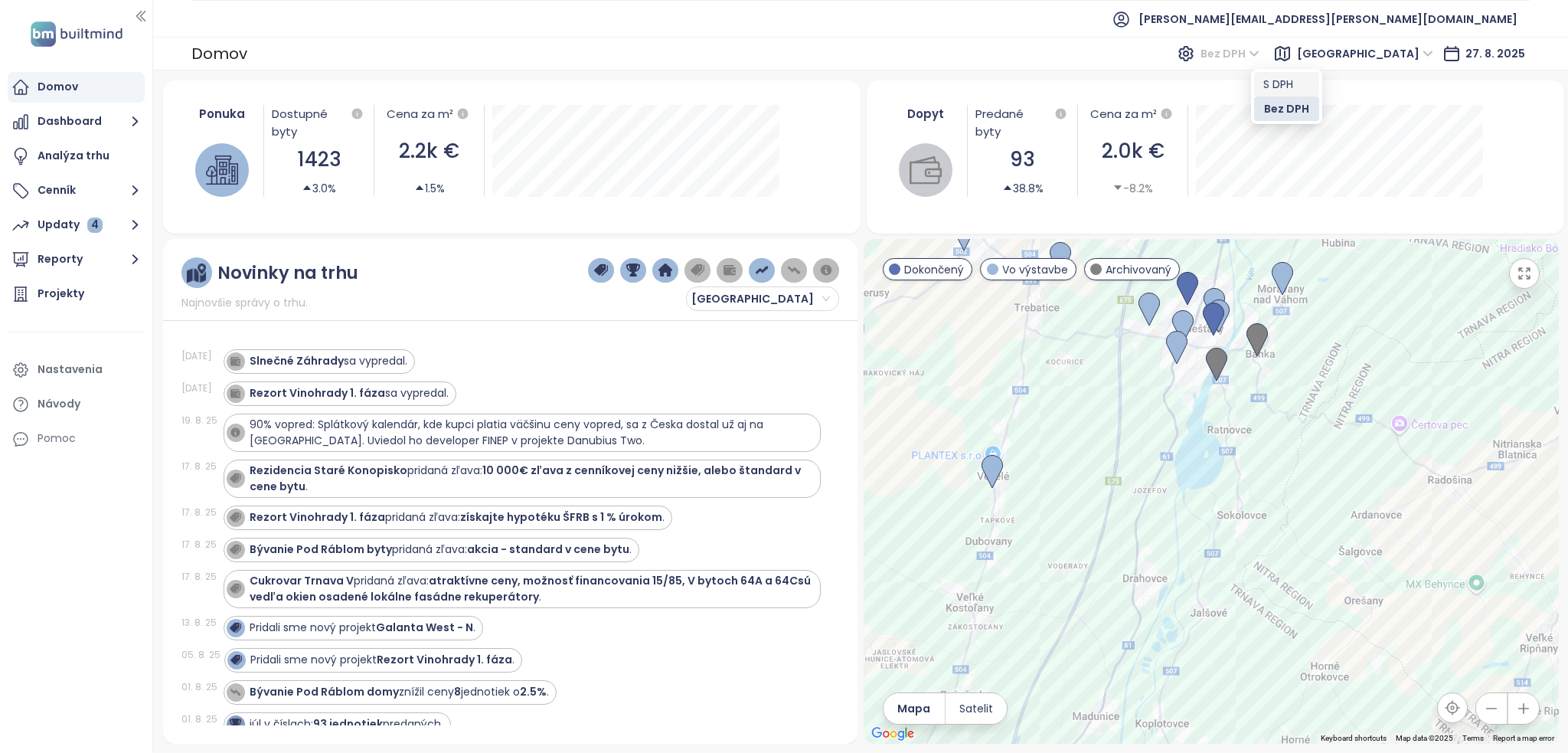
click at [1283, 79] on div "S DPH" at bounding box center [1287, 84] width 47 height 17
click at [1259, 61] on span "Bez DPH" at bounding box center [1230, 54] width 59 height 23
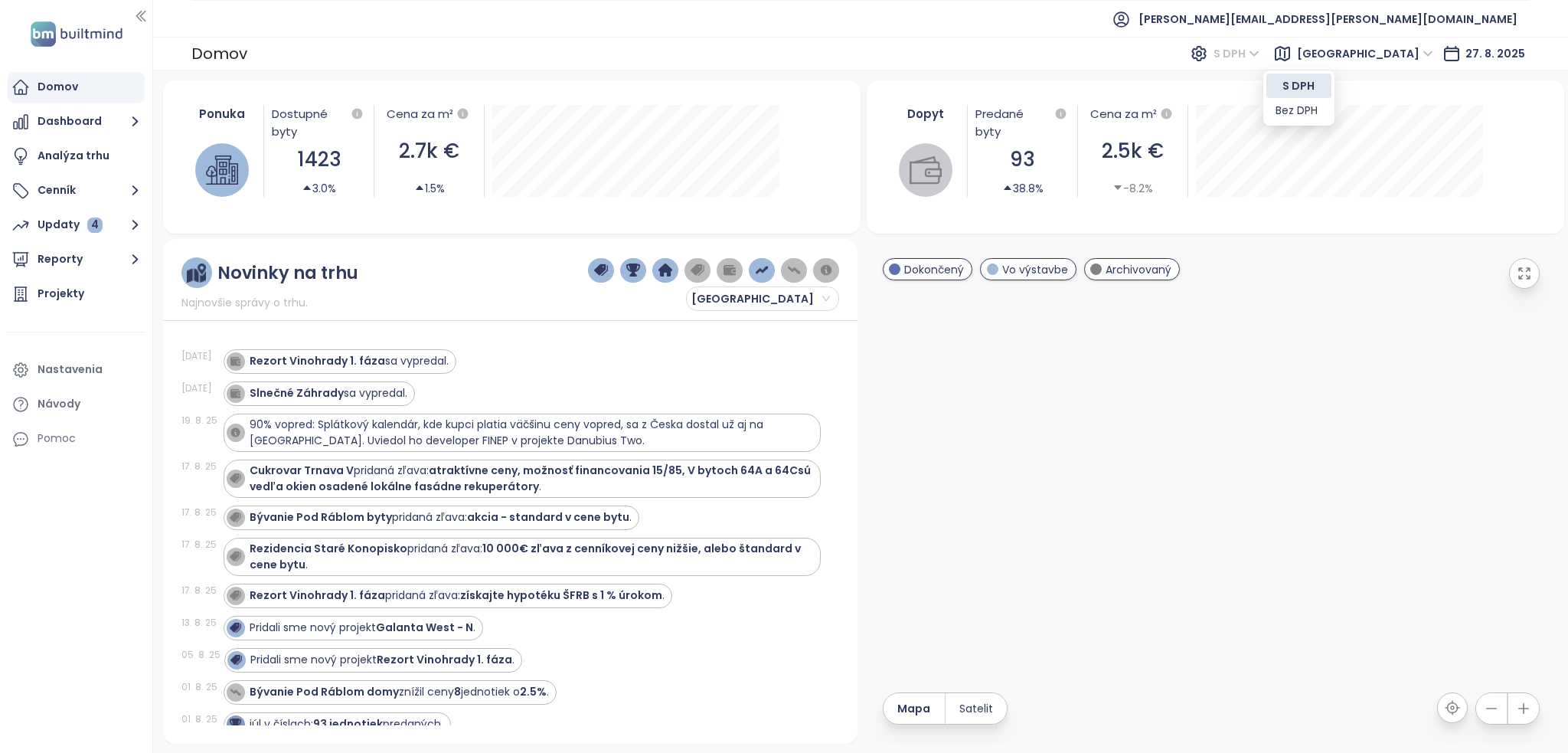
click at [1283, 107] on div "Bez DPH" at bounding box center [1298, 111] width 47 height 17
